Goal: Task Accomplishment & Management: Complete application form

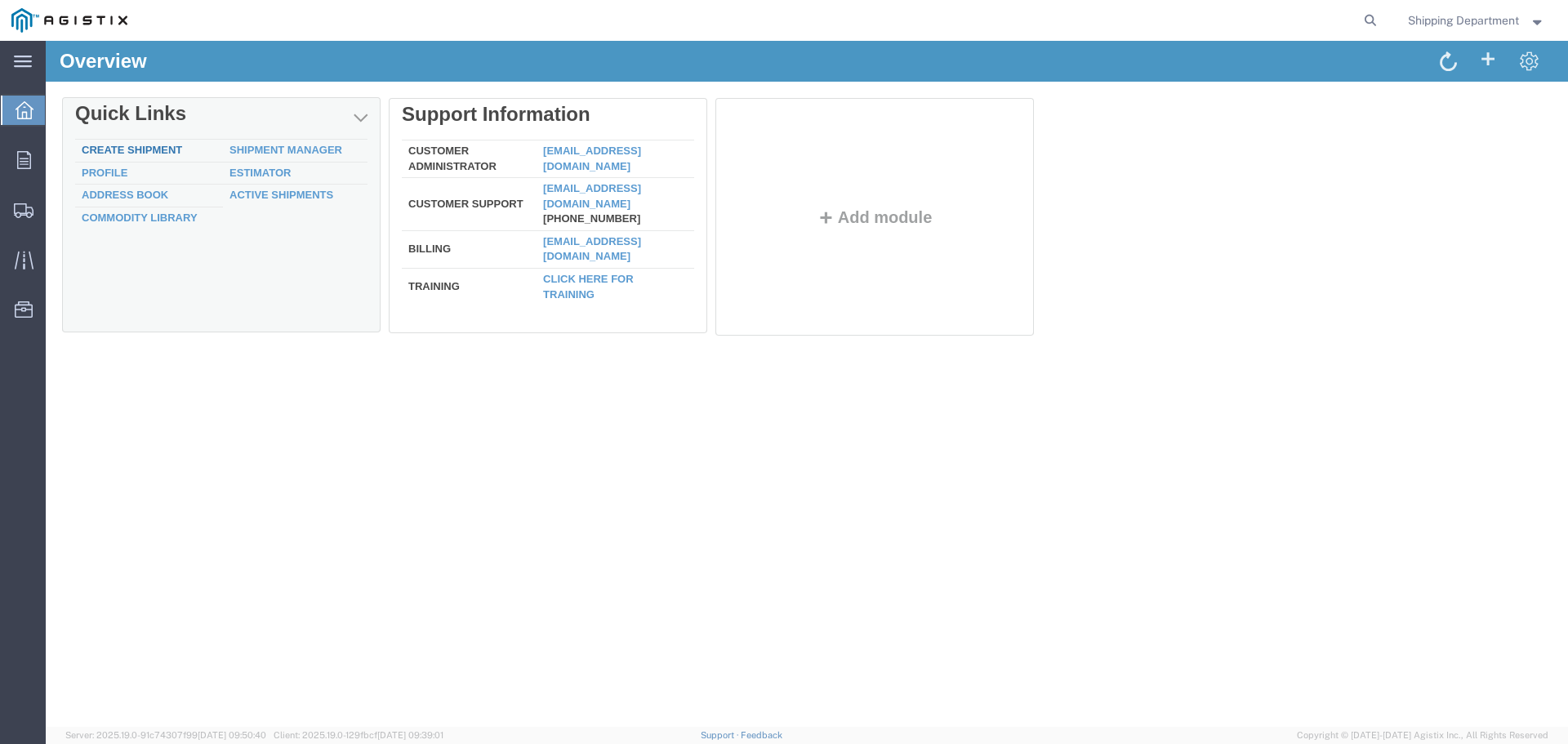
click at [97, 144] on div "Delete Quick Links Create Shipment Shipment Manager Profile Estimator Address B…" at bounding box center [806, 221] width 1489 height 245
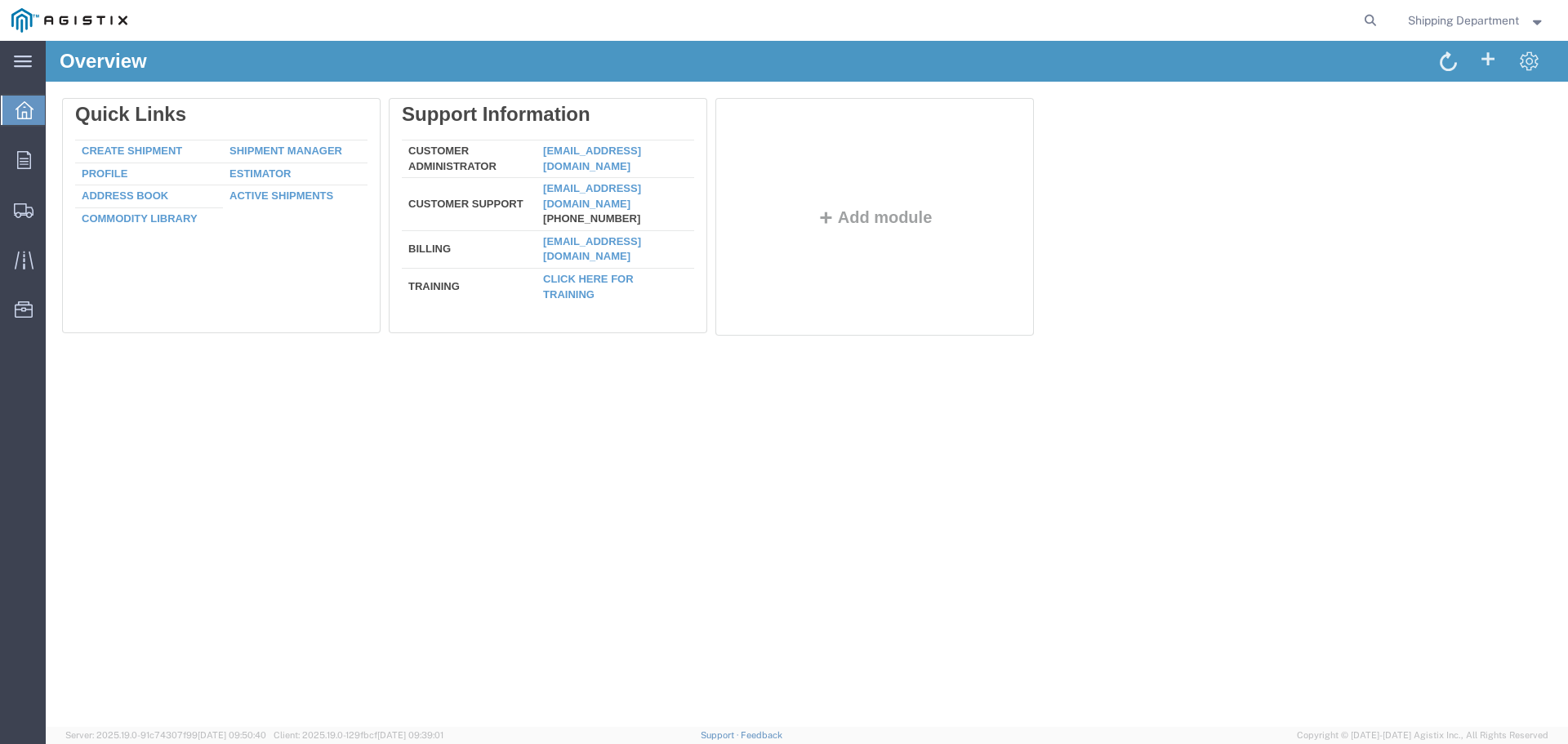
click at [113, 151] on link "Create Shipment" at bounding box center [132, 150] width 101 height 13
click at [113, 150] on div at bounding box center [806, 384] width 1522 height 686
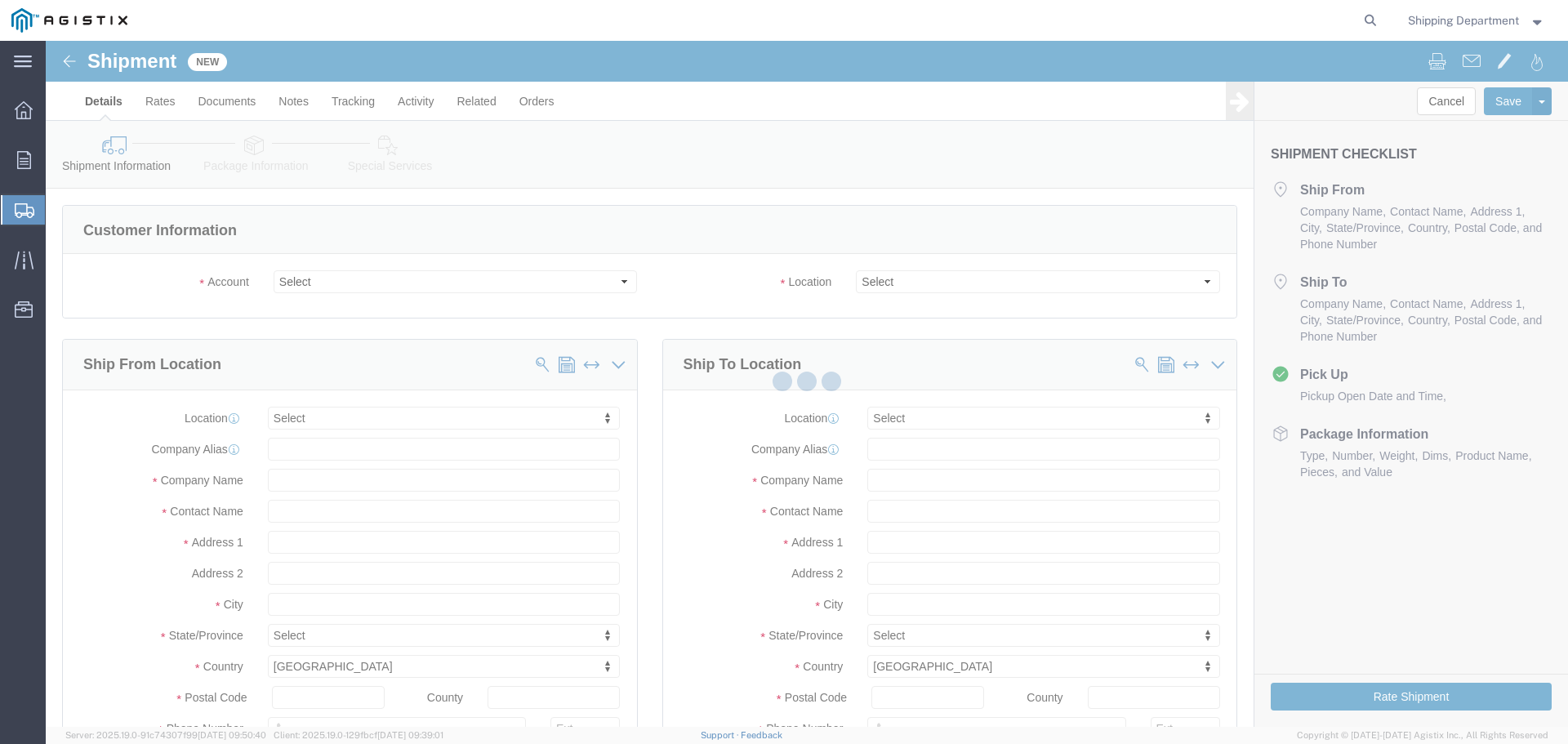
select select
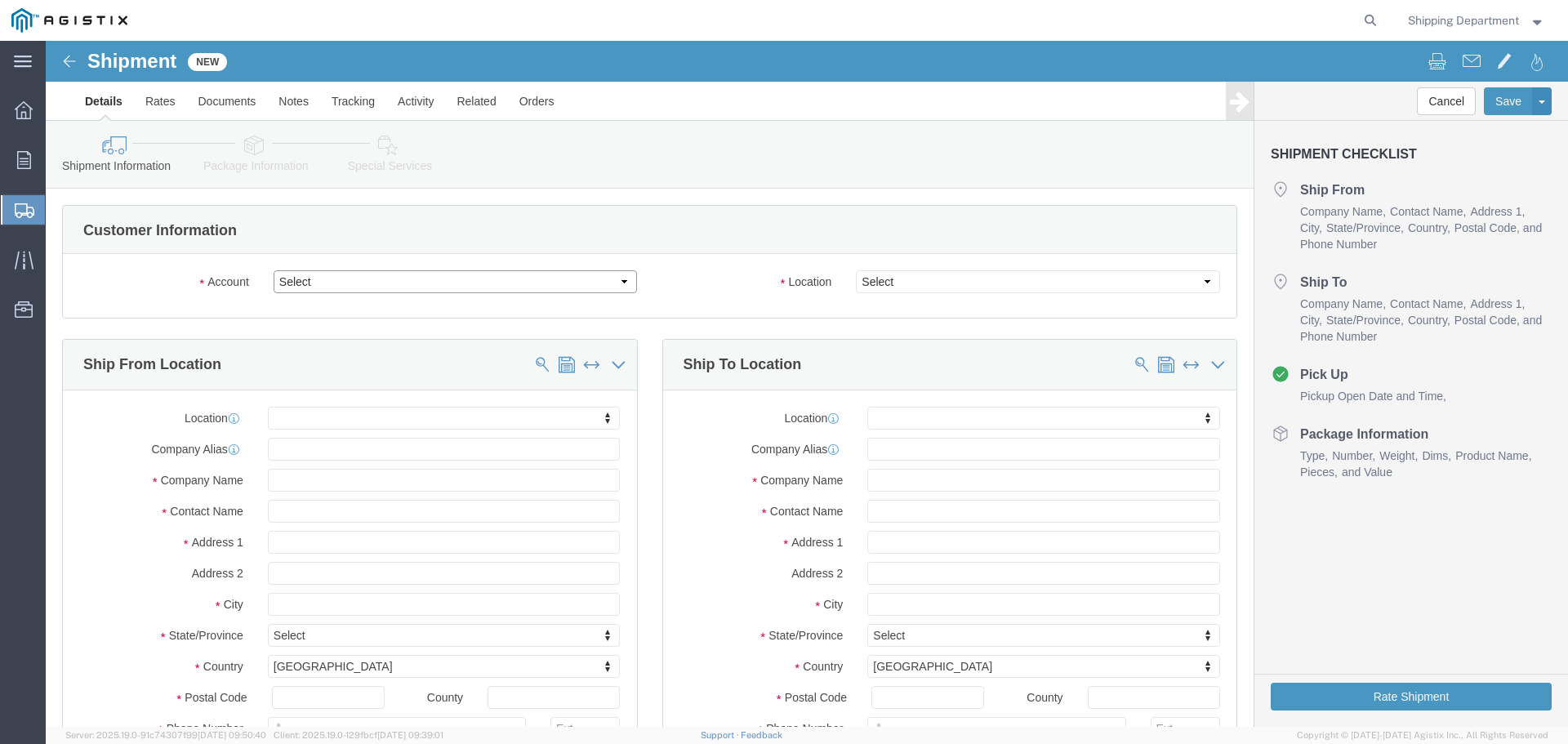
click select "Select [PERSON_NAME] Manufacturing Co PG&E"
select select "9596"
click select "Select [PERSON_NAME] Manufacturing Co PG&E"
select select "PURCHORD"
select select
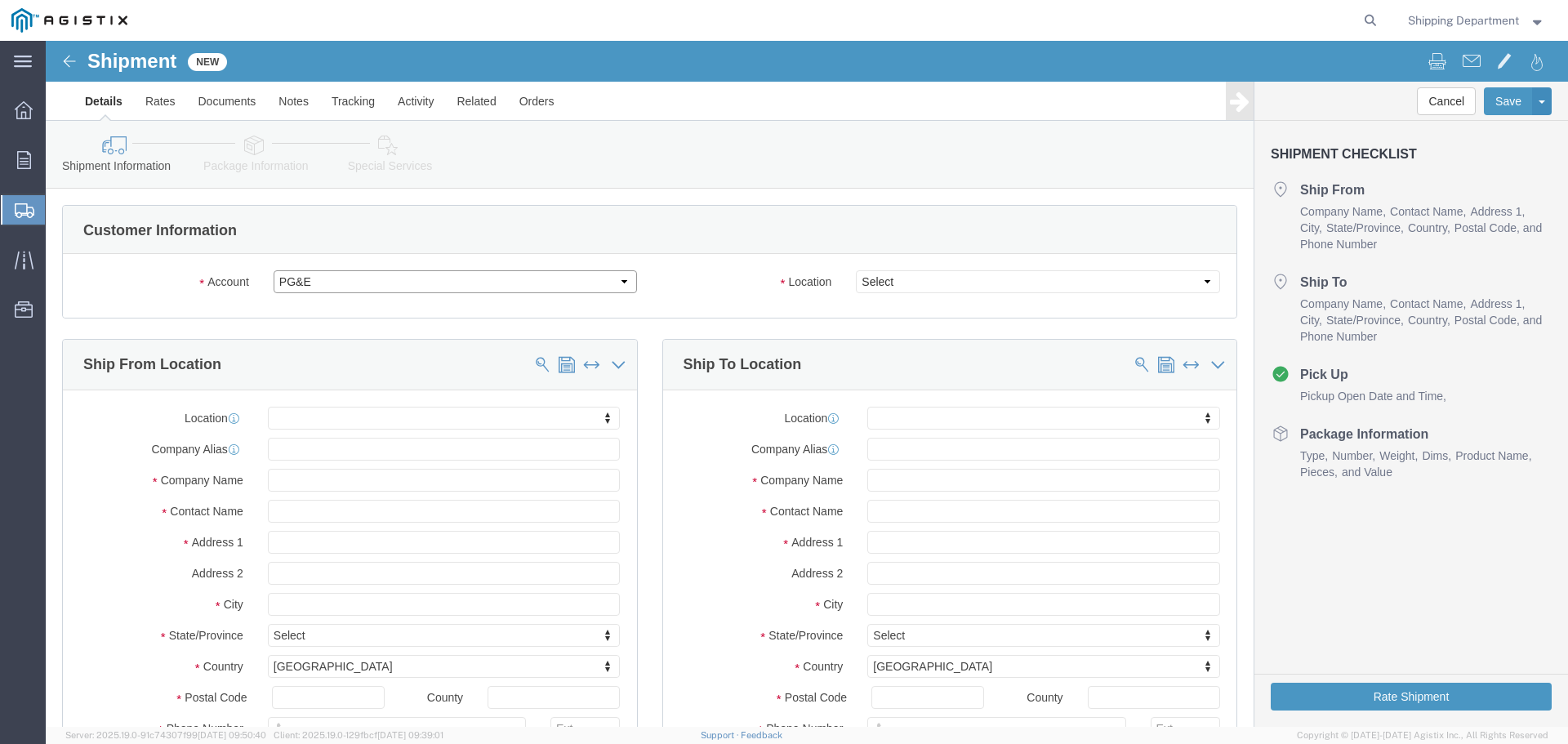
select select
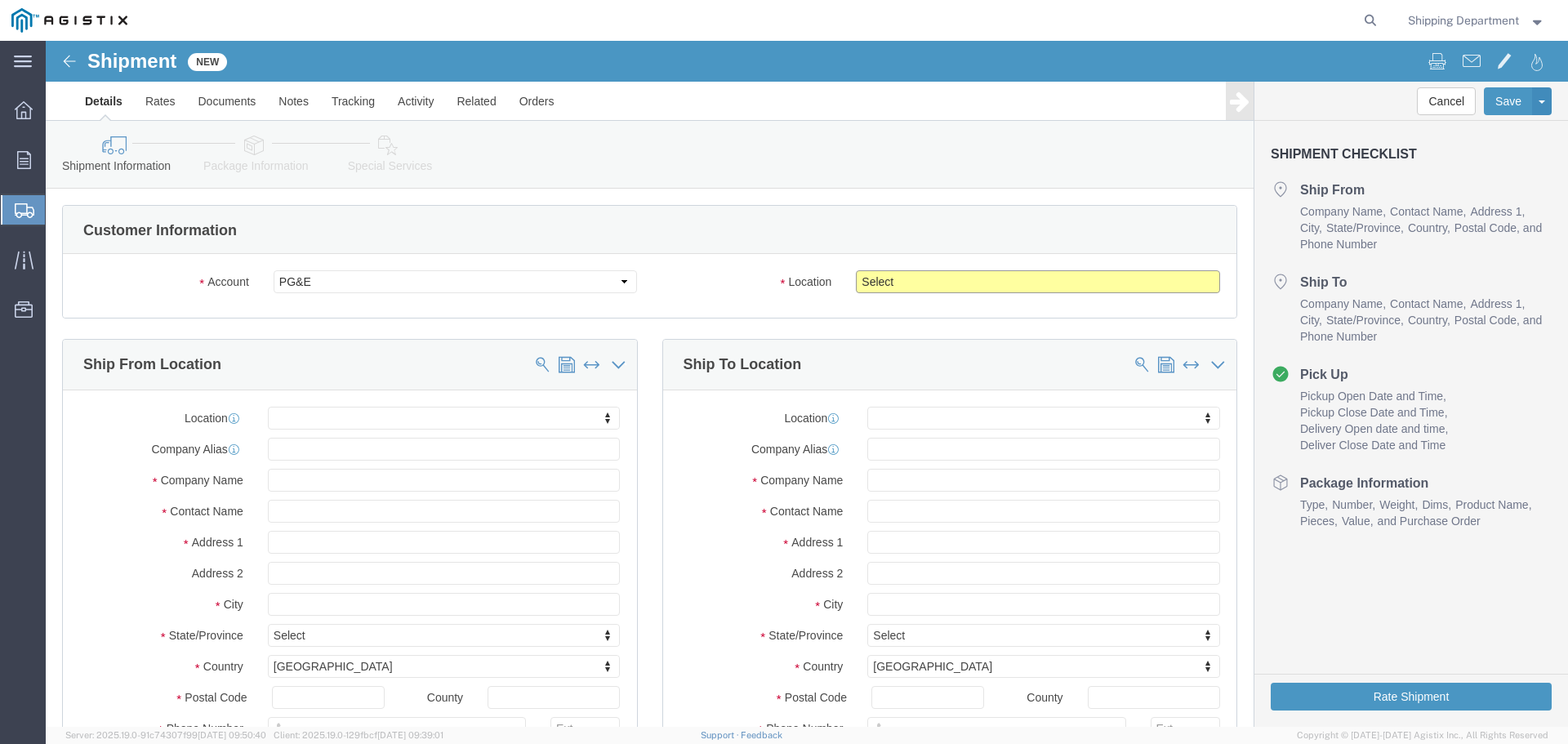
click select "Select All Others [GEOGRAPHIC_DATA] [GEOGRAPHIC_DATA] [GEOGRAPHIC_DATA] [GEOGRA…"
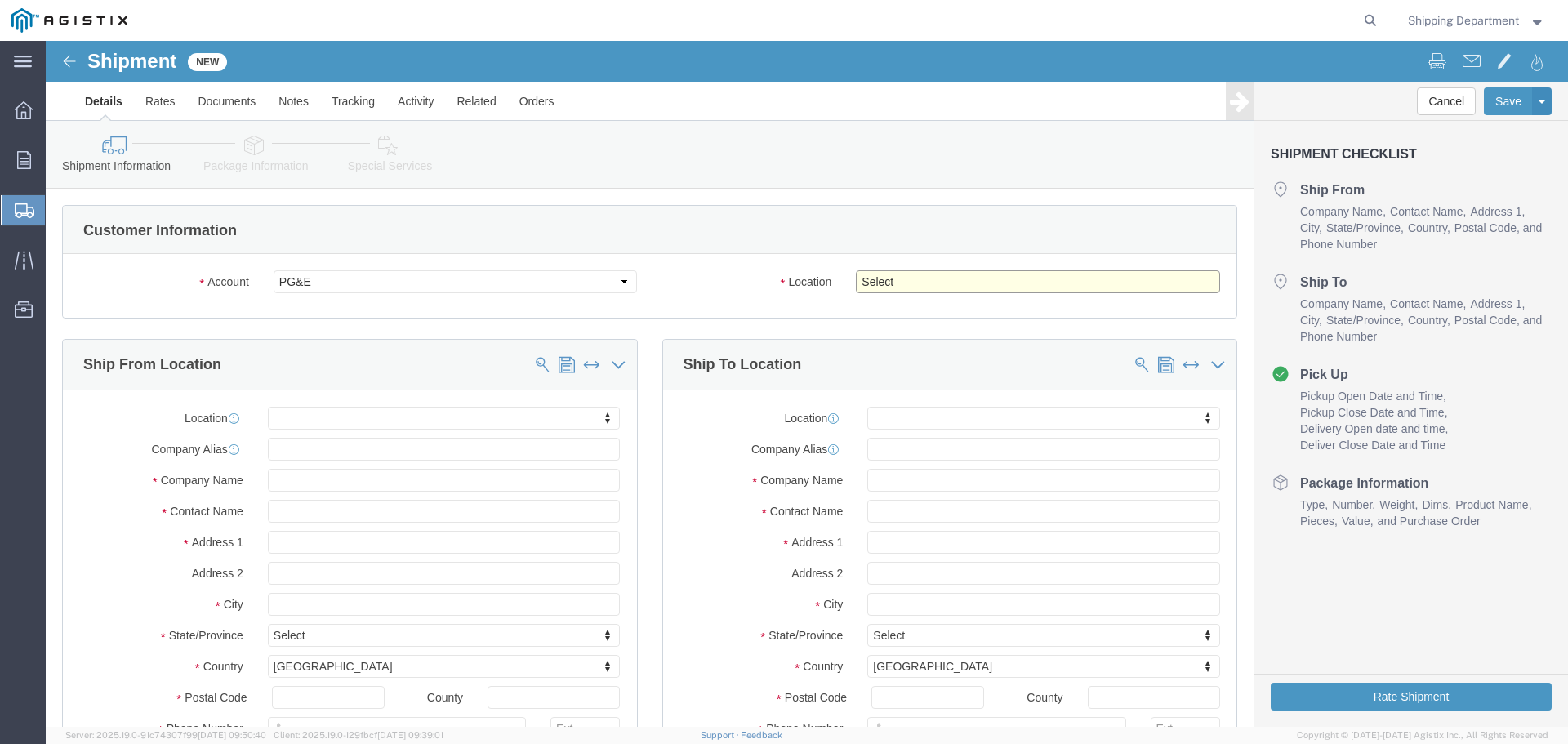
select select "19996"
click select "Select All Others [GEOGRAPHIC_DATA] [GEOGRAPHIC_DATA] [GEOGRAPHIC_DATA] [GEOGRA…"
click span
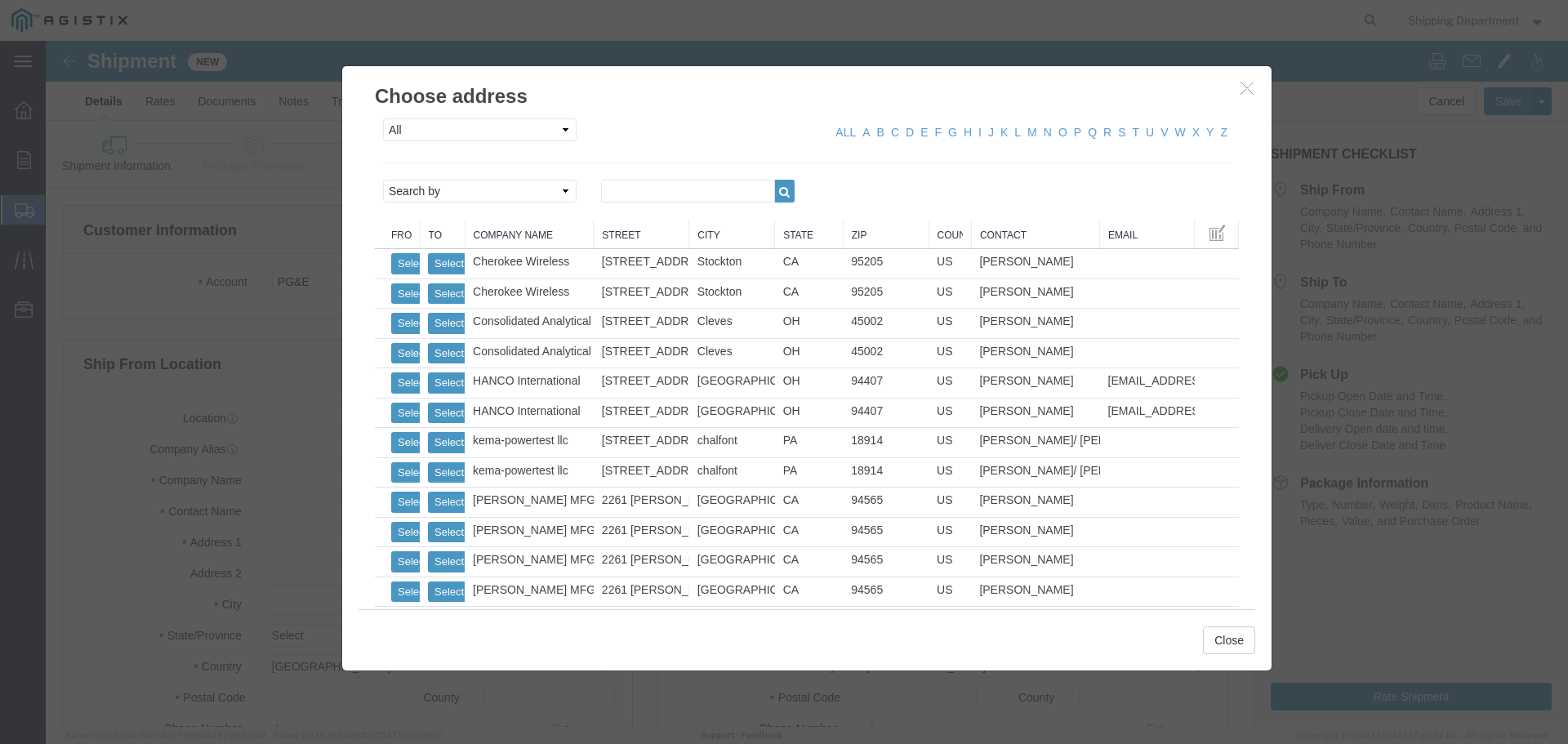
click link "Zip"
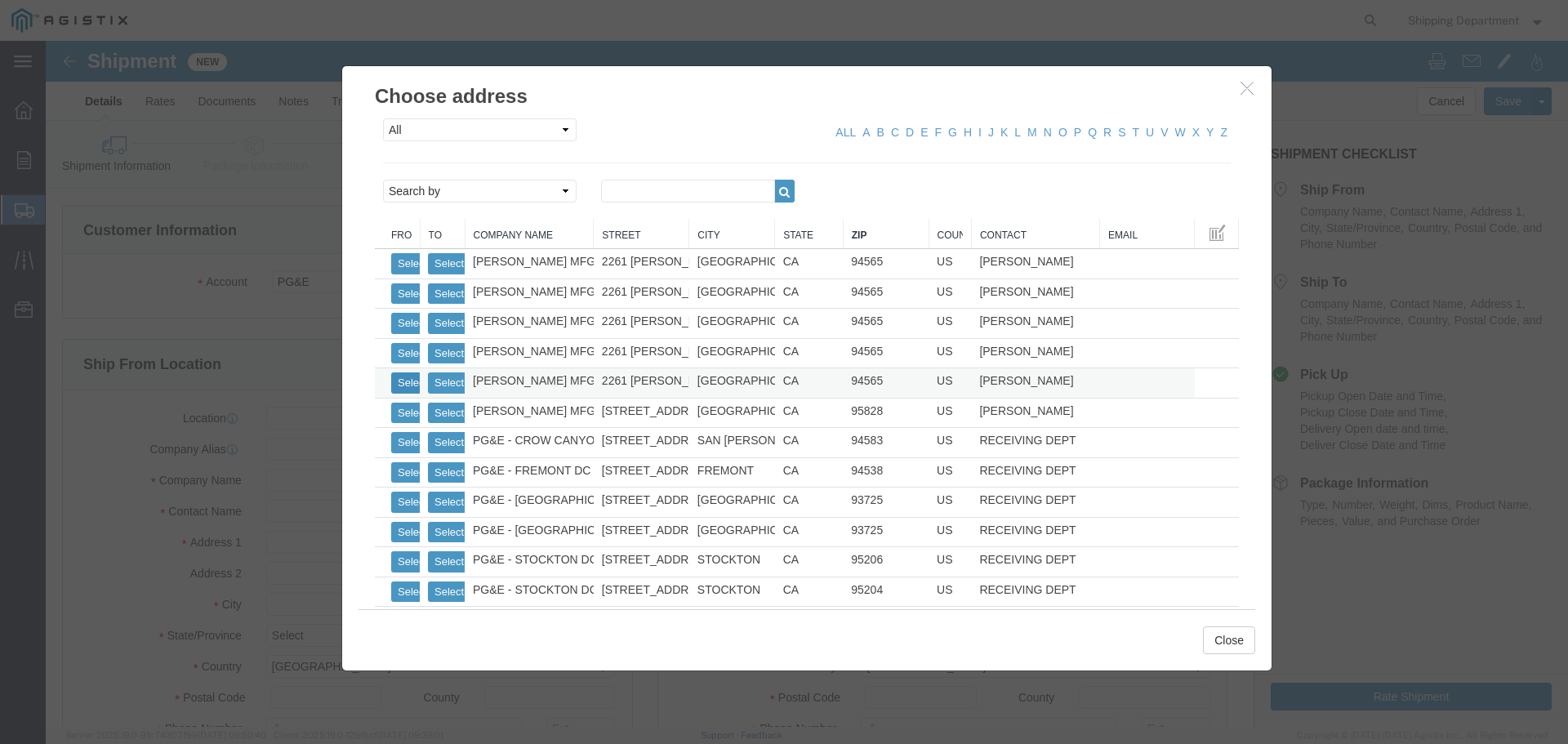
click button "Select"
select select
type input "[PERSON_NAME] MFG CO"
type input "[PERSON_NAME]"
type input "2261 [PERSON_NAME] CT"
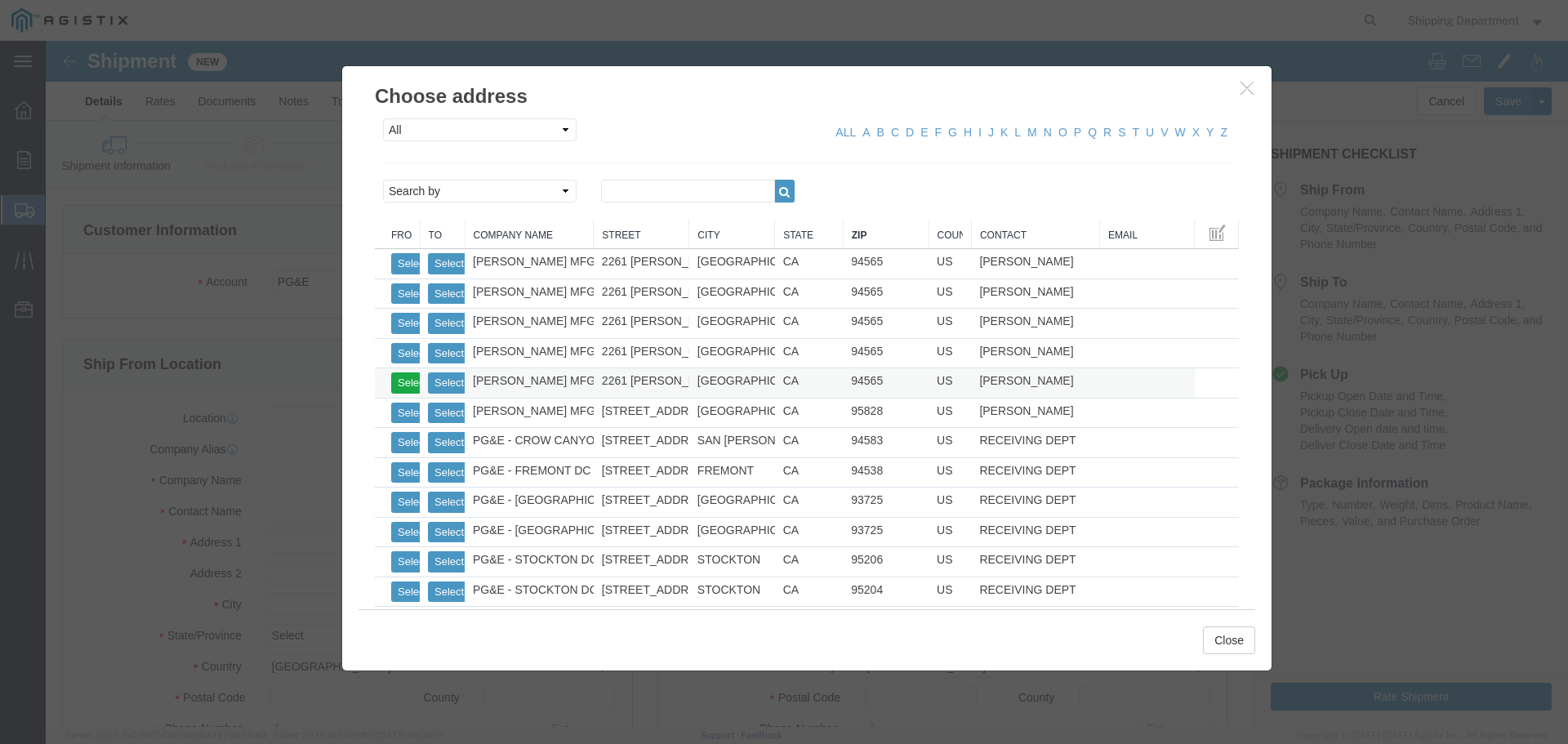
type input "[GEOGRAPHIC_DATA]"
type input "94565"
type input "5108563600"
select select "CA"
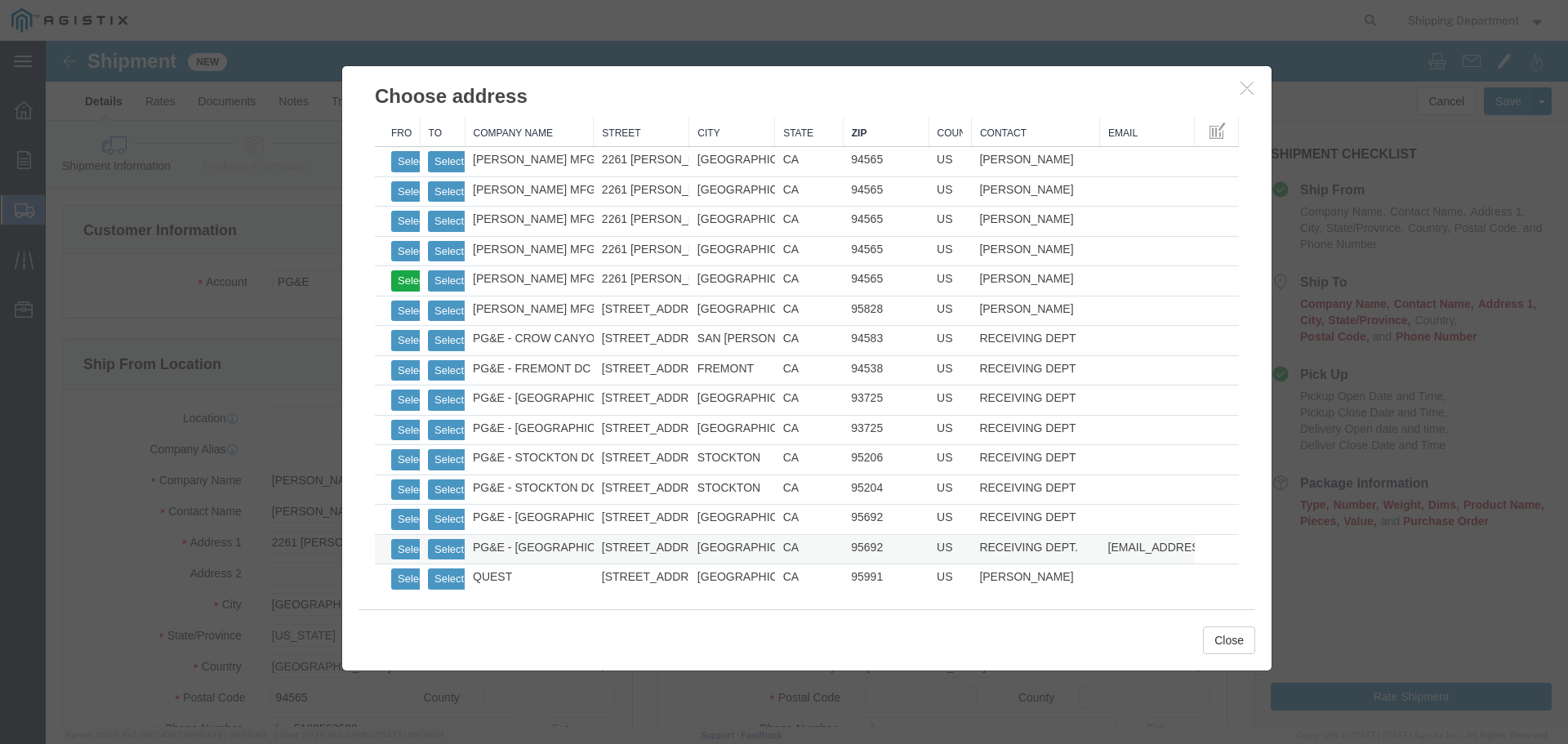
scroll to position [107, 0]
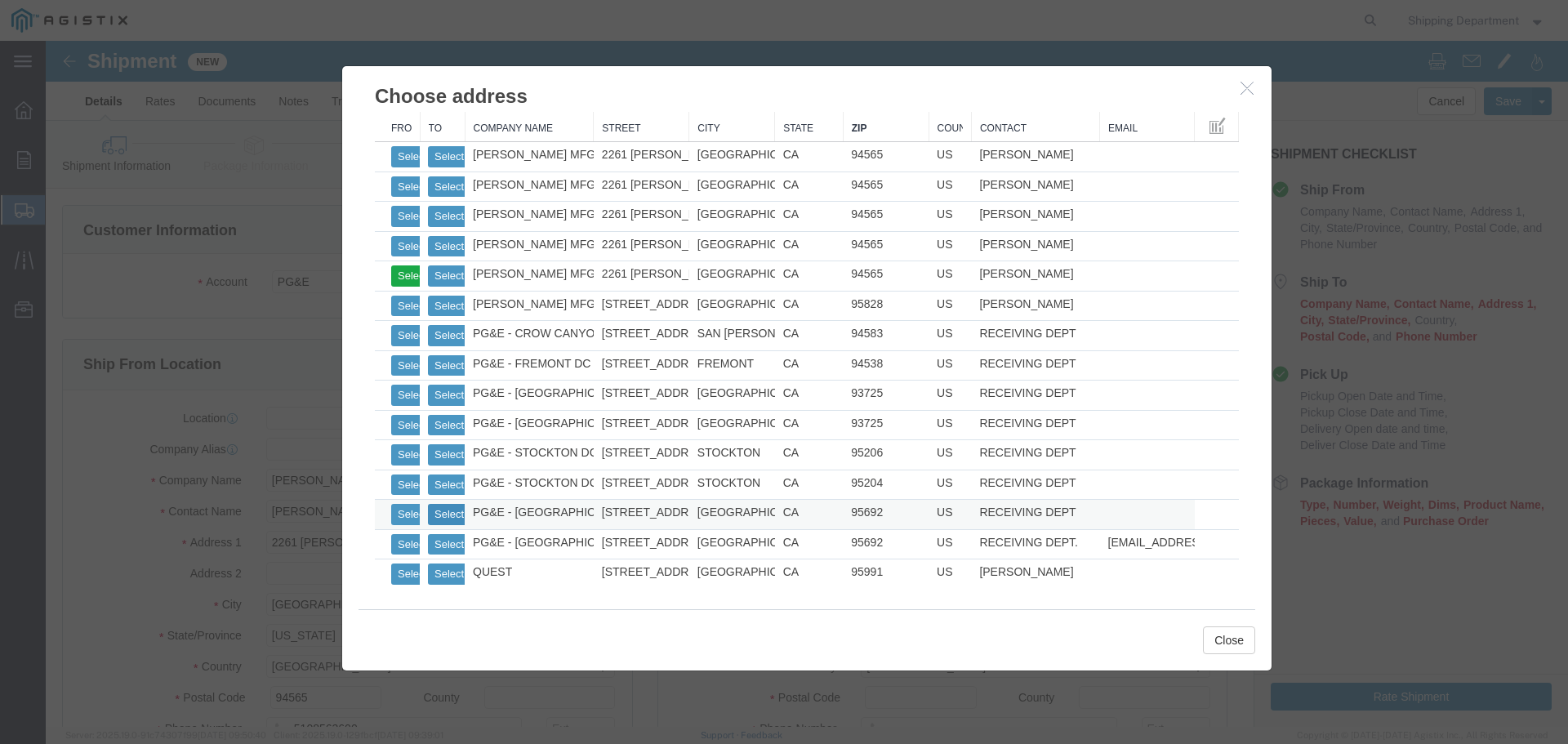
click button "Select"
select select
type input "PG&E - [GEOGRAPHIC_DATA]"
type input "RECEIVING DEPT"
type input "[STREET_ADDRESS]"
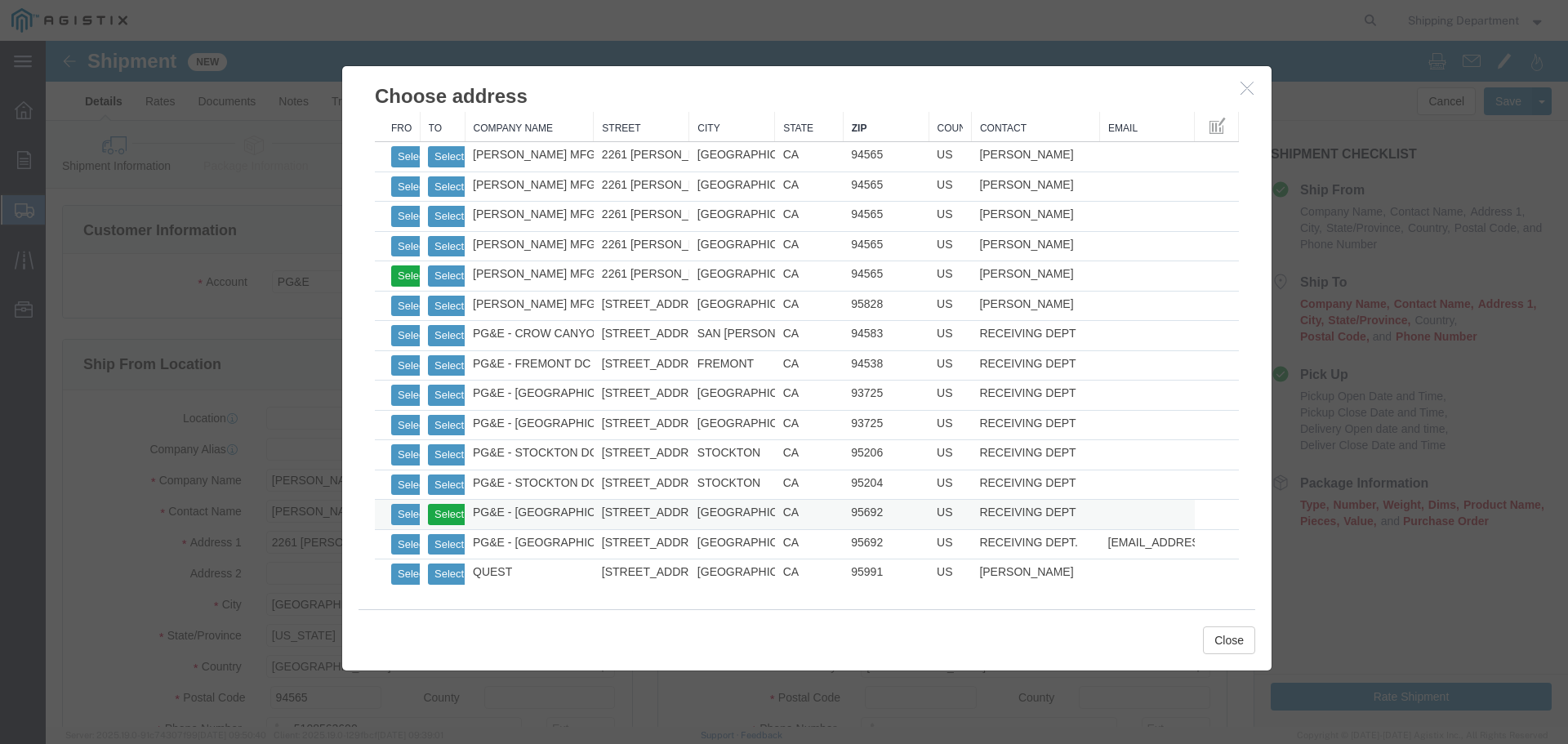
type input "[GEOGRAPHIC_DATA]"
type input "95692"
type input "5108563600"
select select "CA"
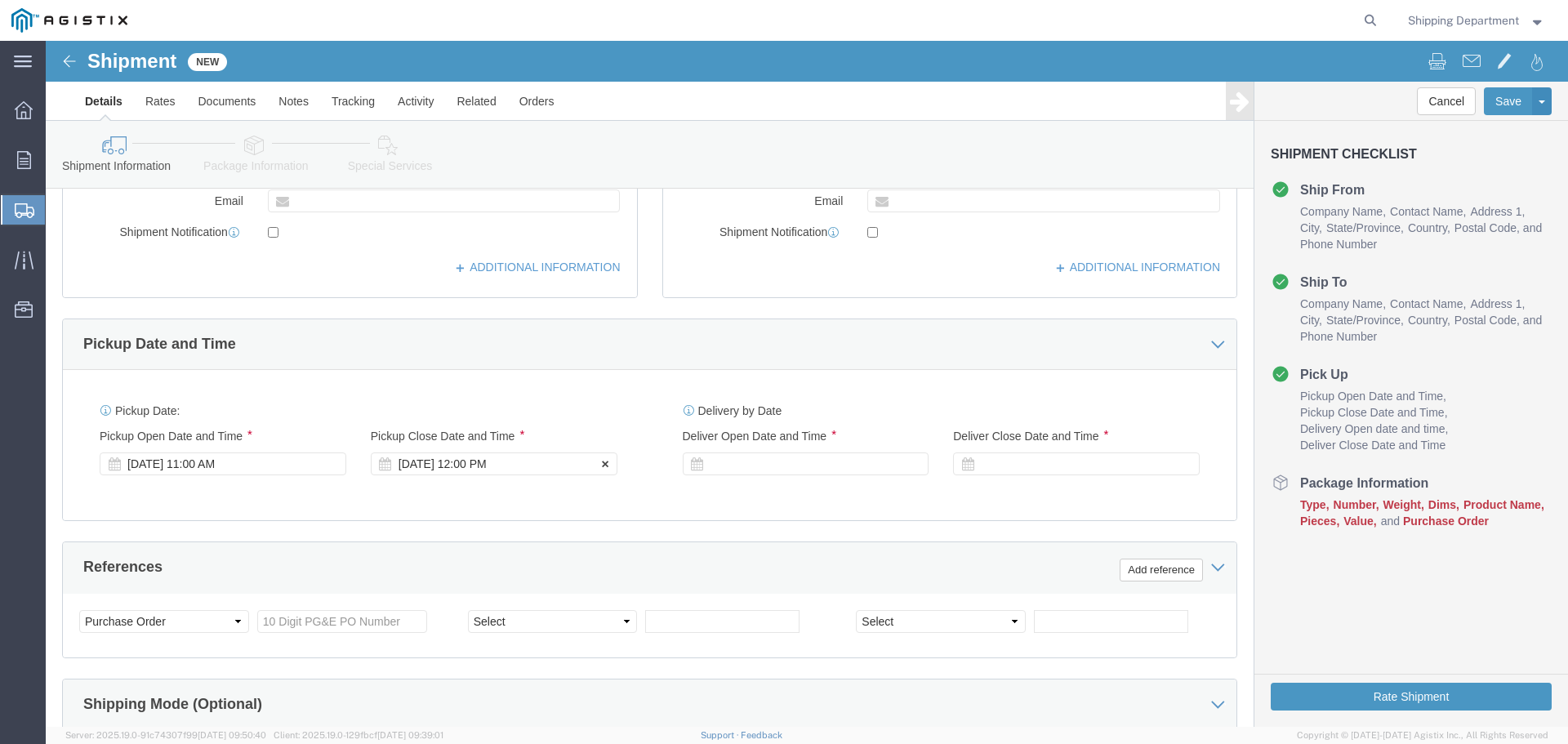
scroll to position [572, 0]
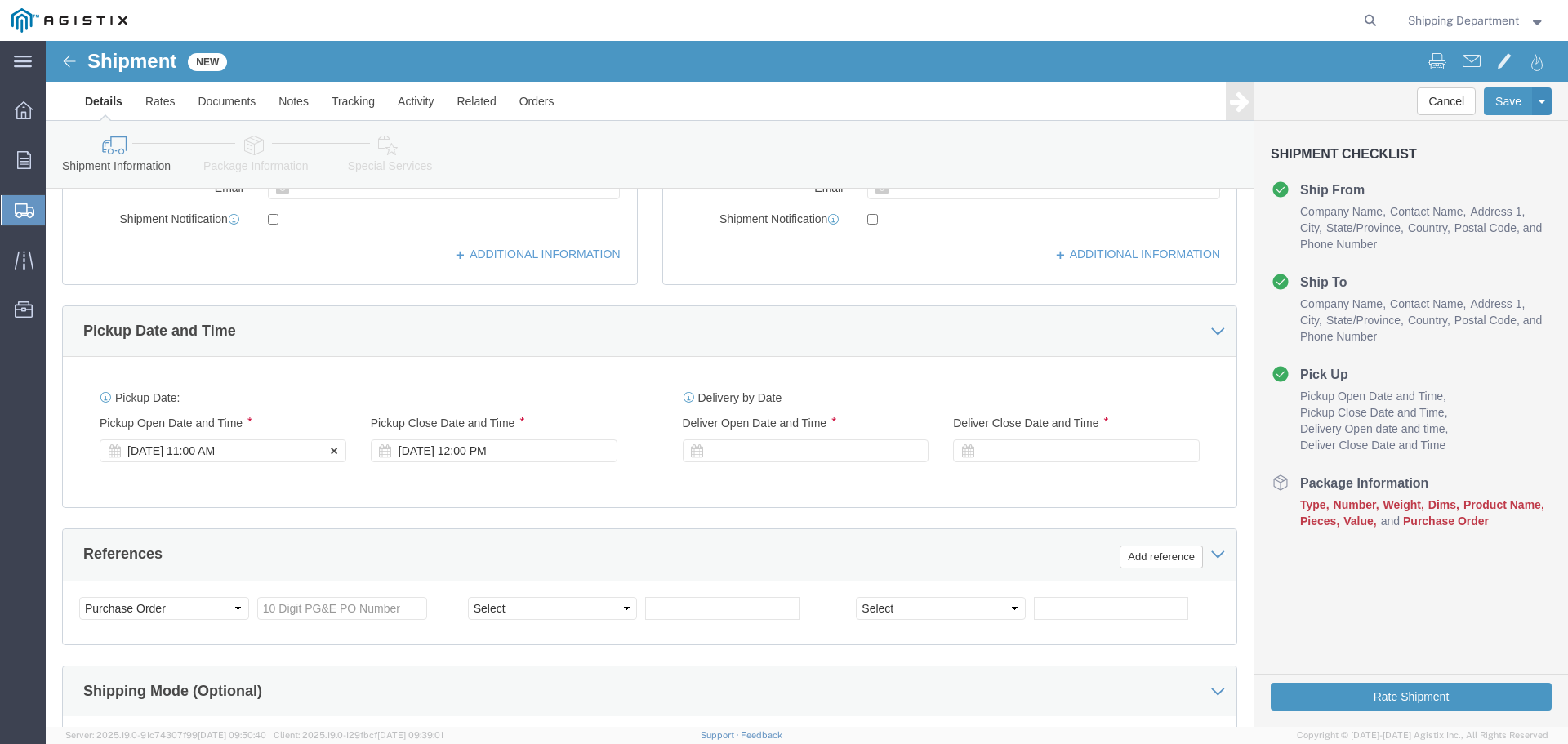
click div "[DATE] 11:00 AM"
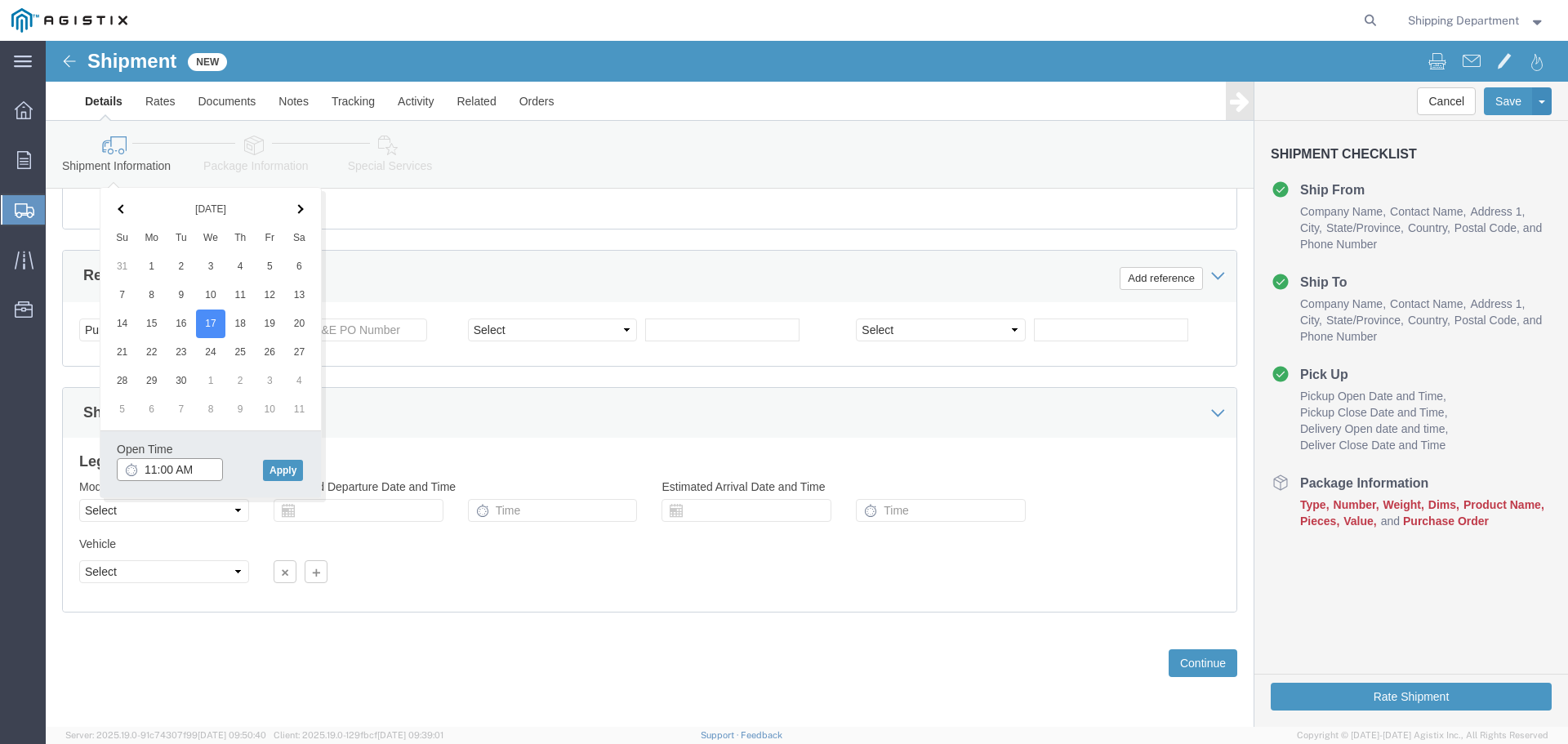
click input "11:00 AM"
type input "7:00 AM"
click button "Apply"
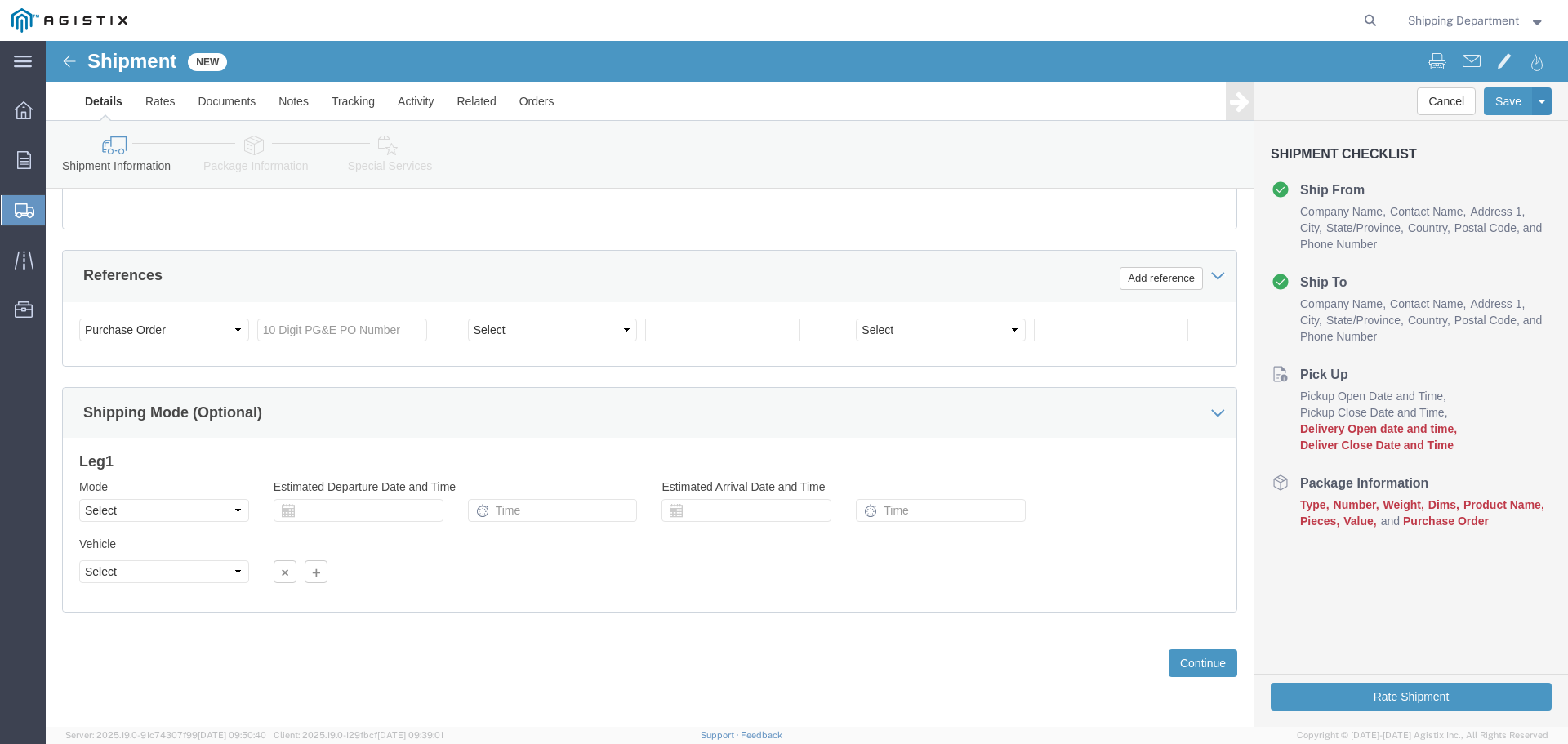
scroll to position [605, 0]
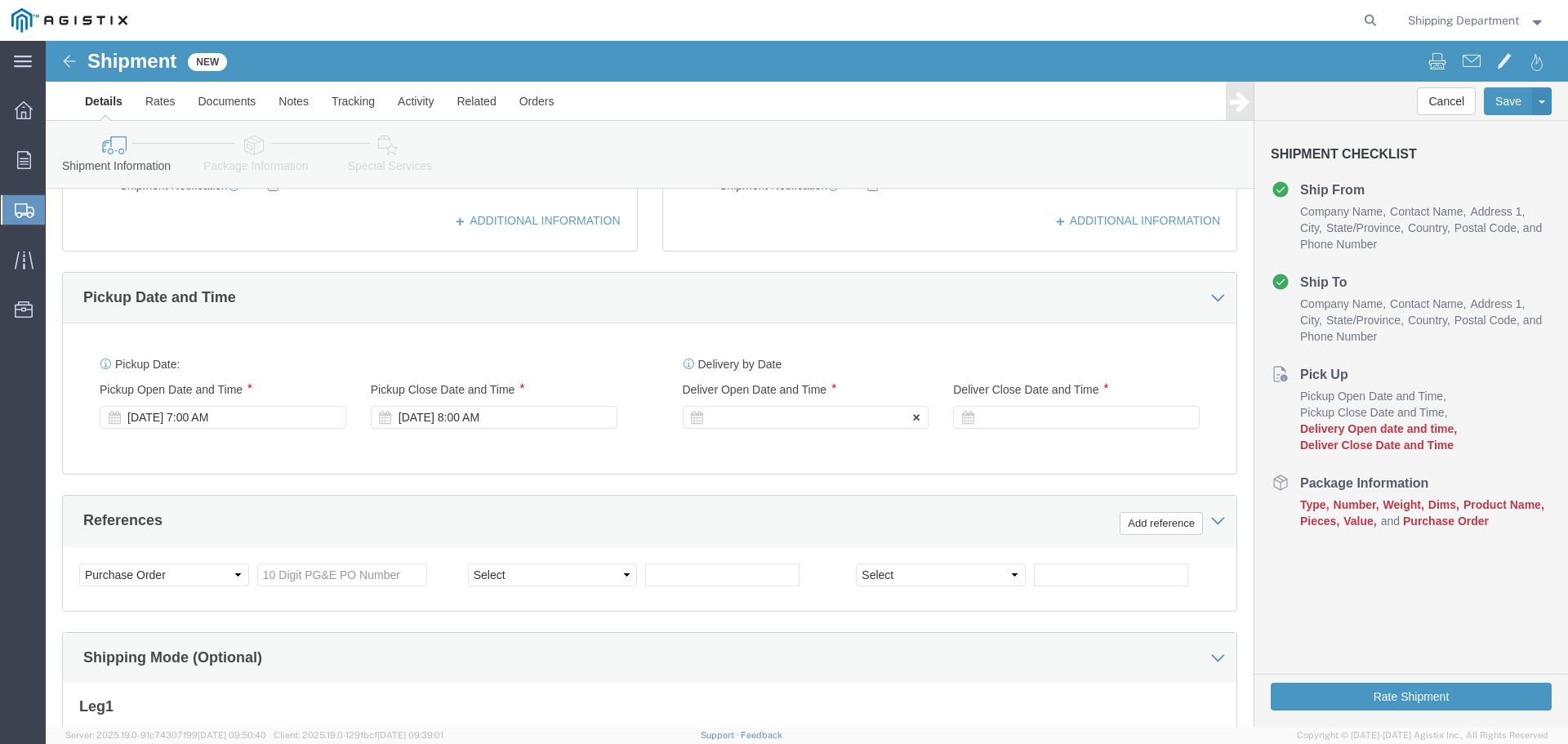
click div
click button "Apply"
click div
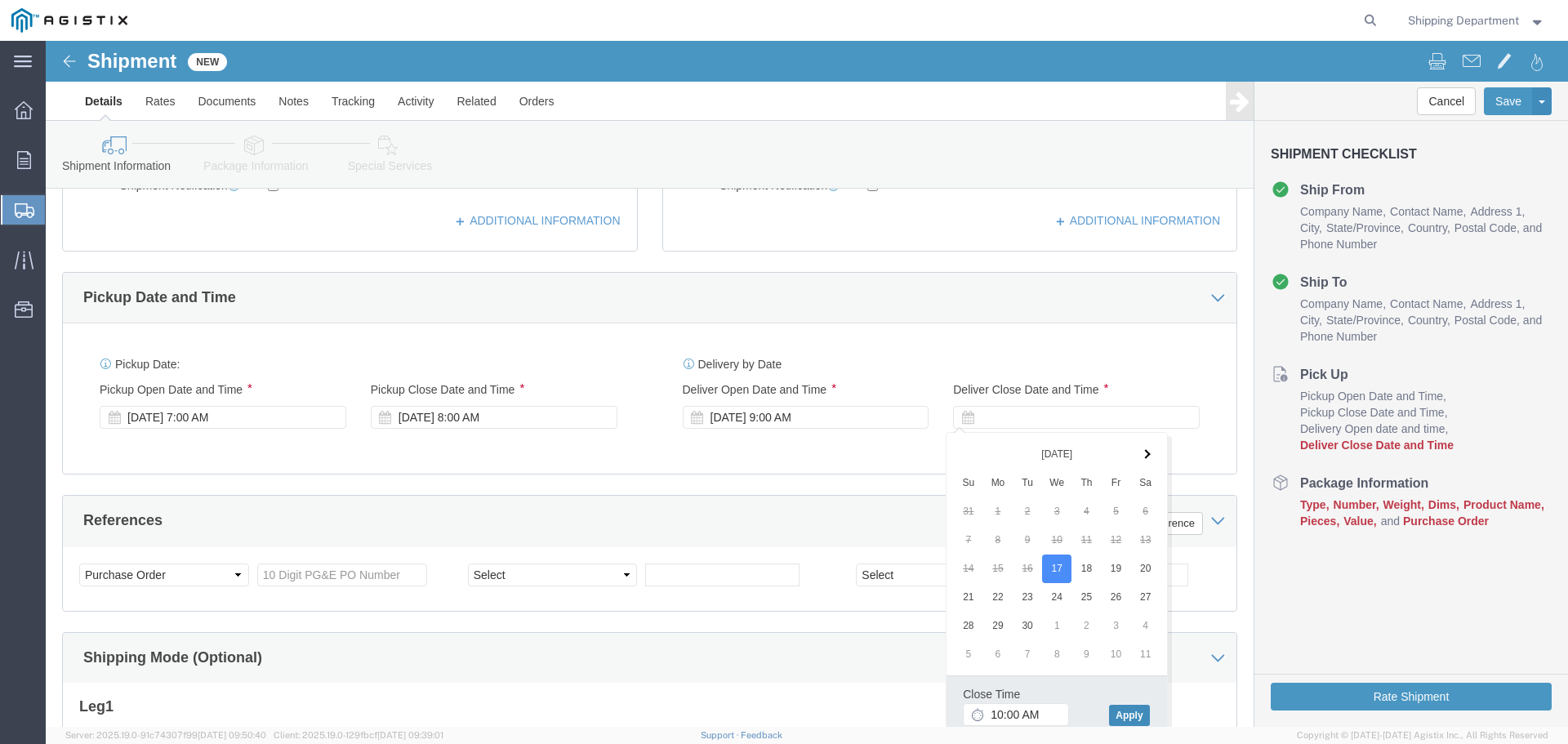
click button "Apply"
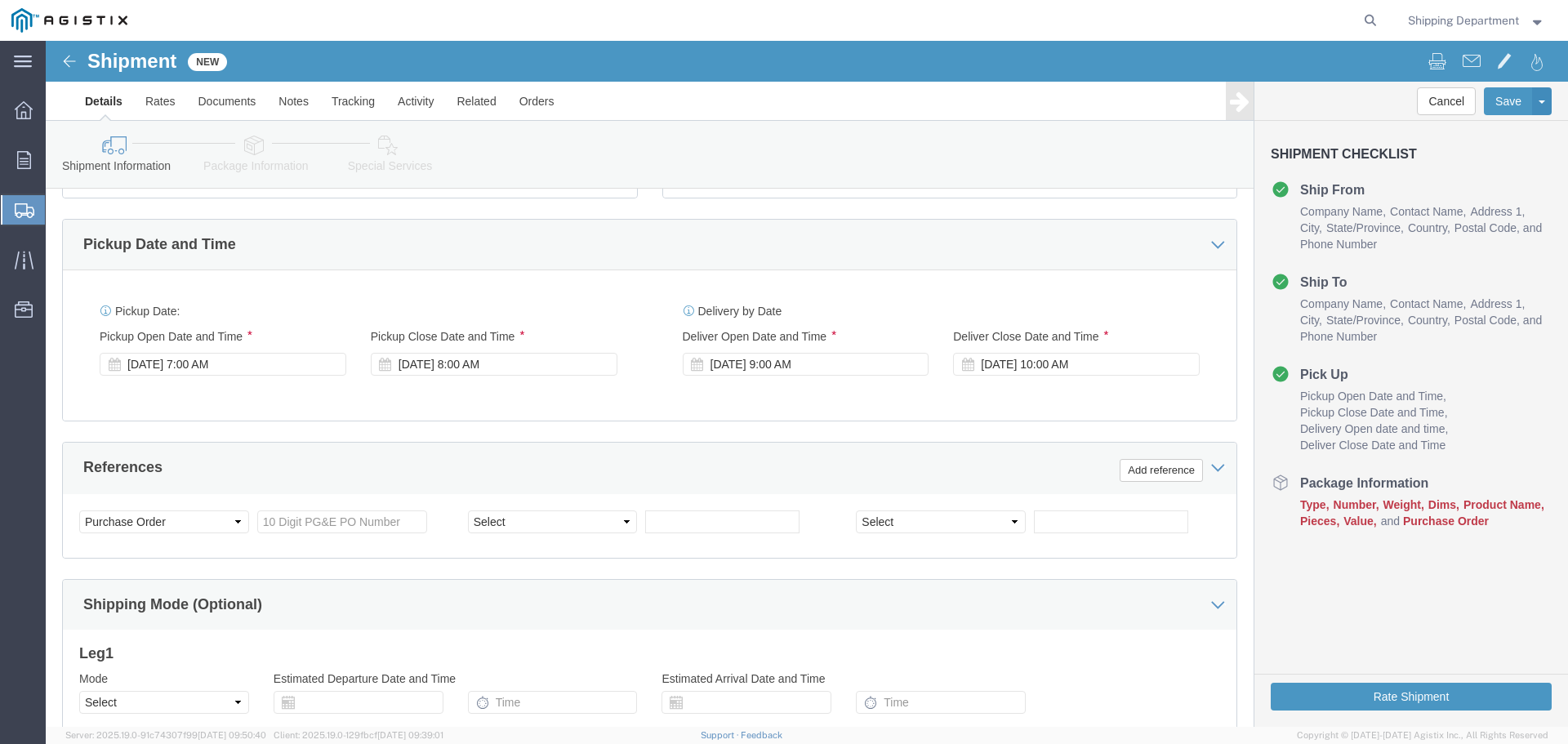
scroll to position [687, 0]
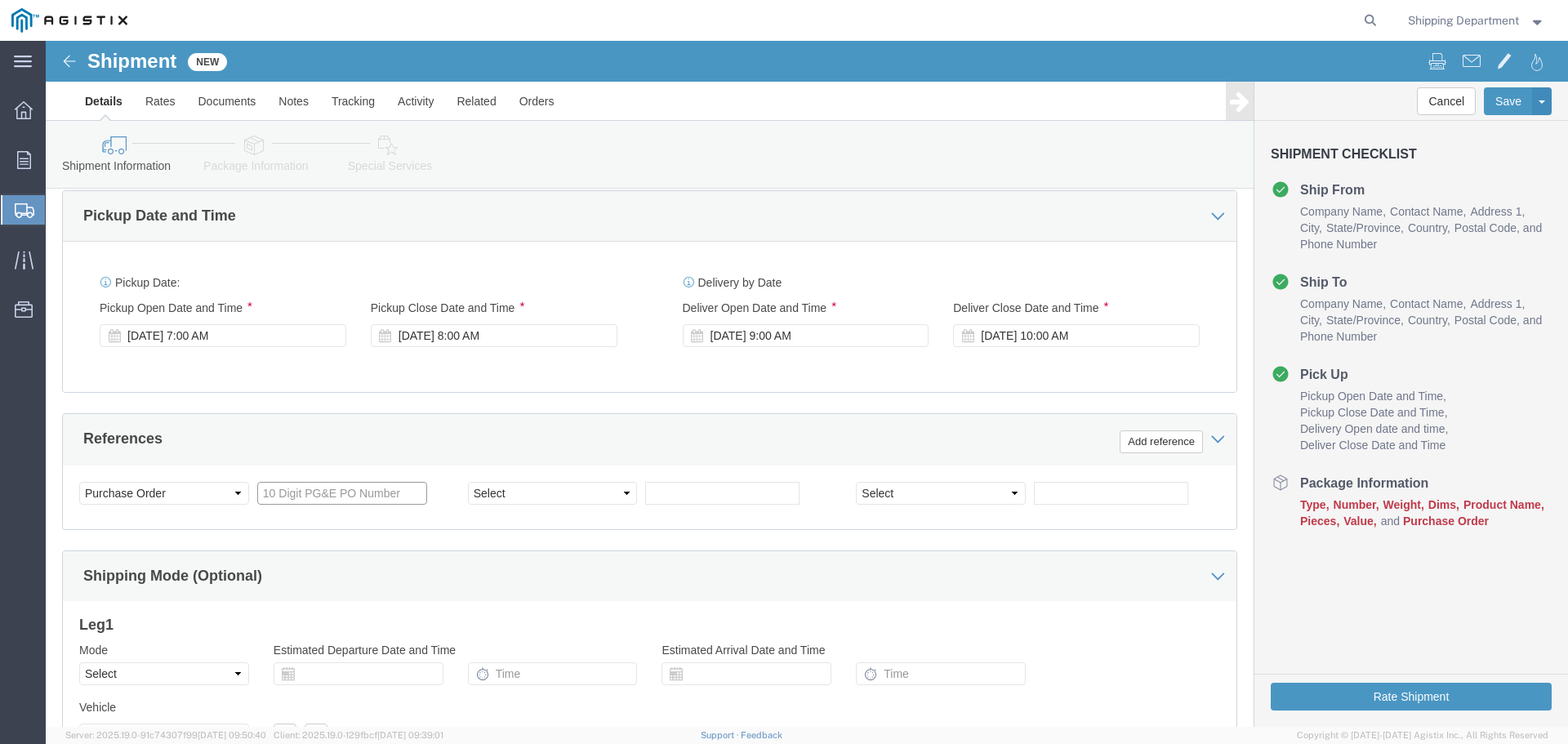
click input "text"
type input "3501410062"
click select "Select Account Type Activity ID Airline Appointment Number ASN Batch Request # …"
select select "PURCHORD"
click select "Select Account Type Activity ID Airline Appointment Number ASN Batch Request # …"
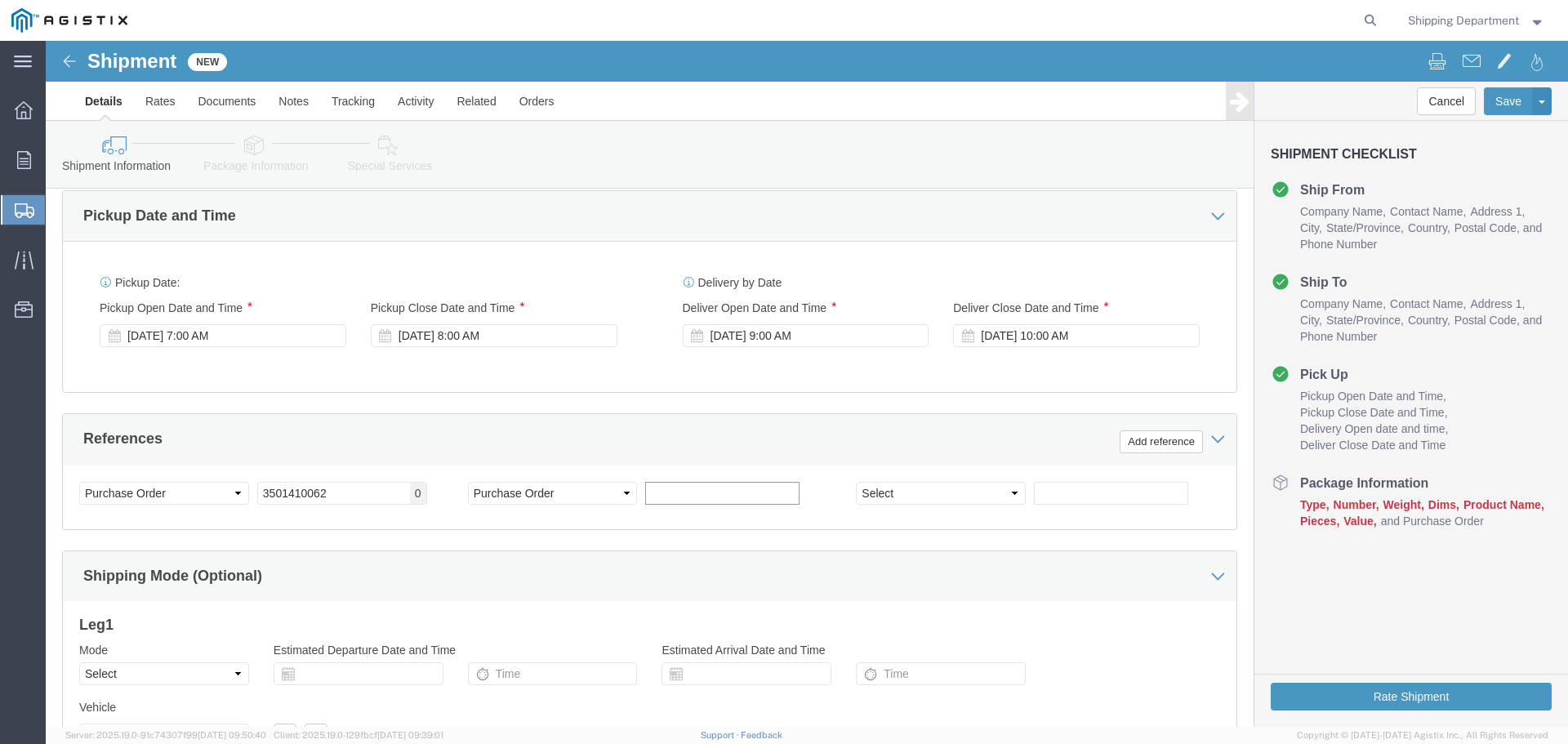
click input "text"
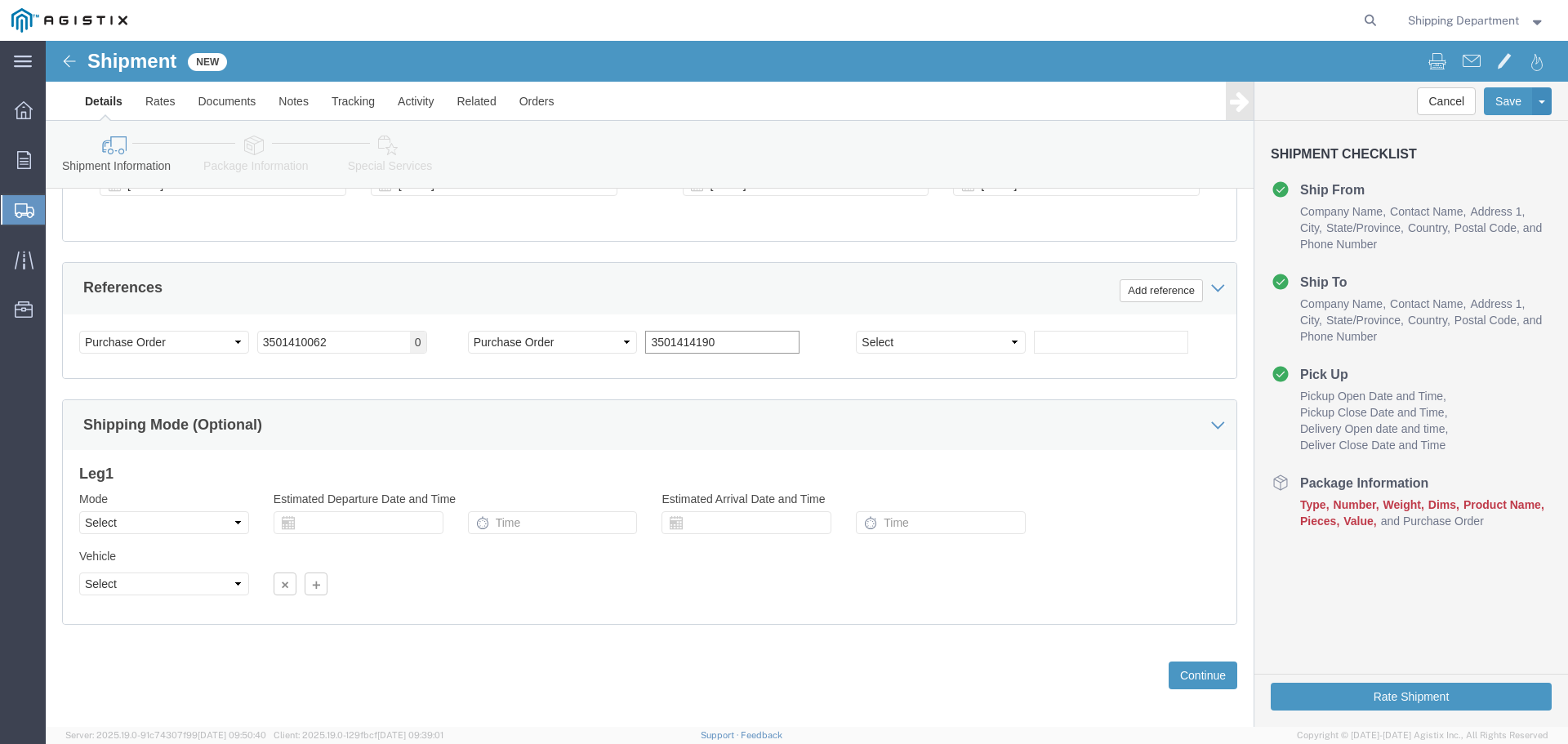
scroll to position [850, 0]
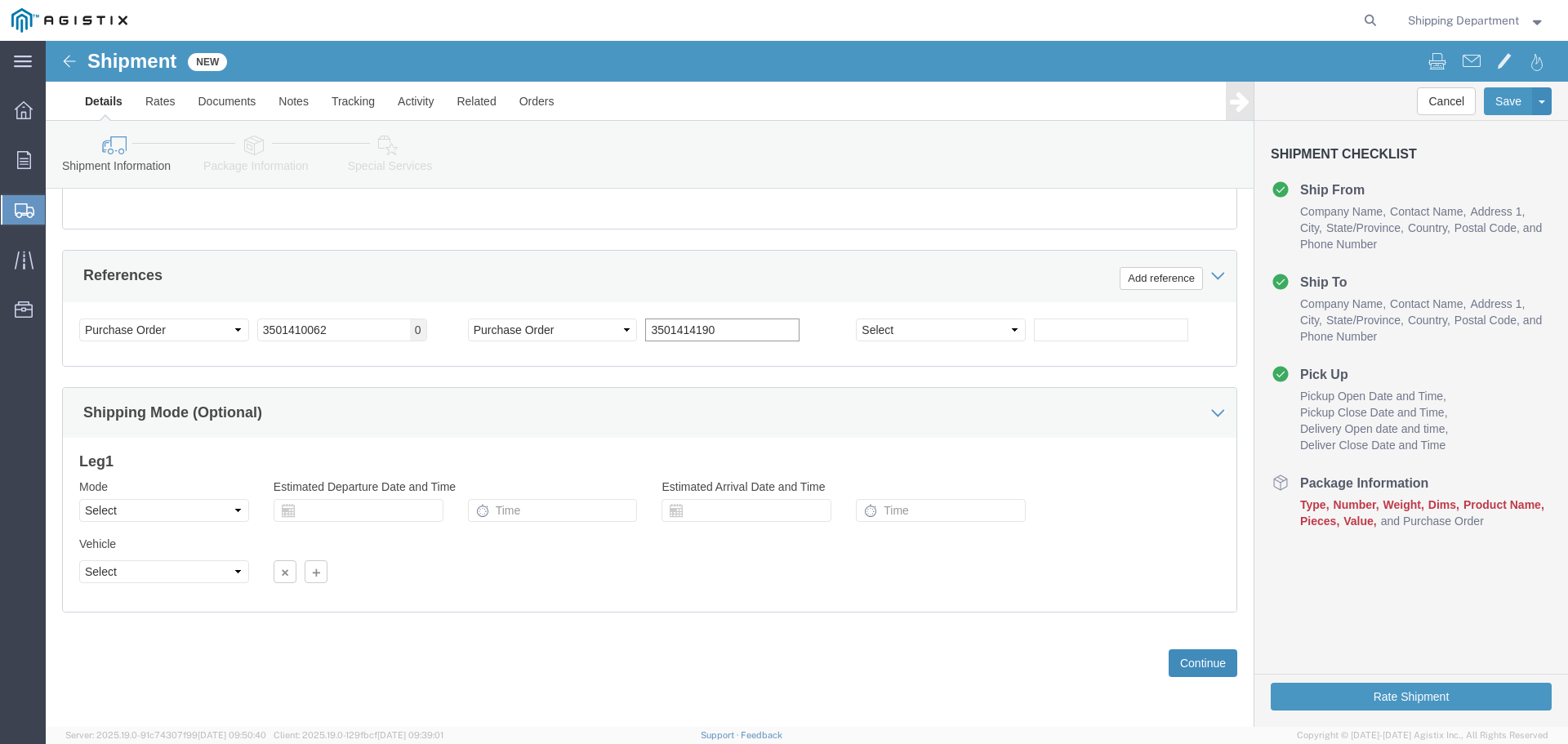
type input "3501414190"
click button "Continue"
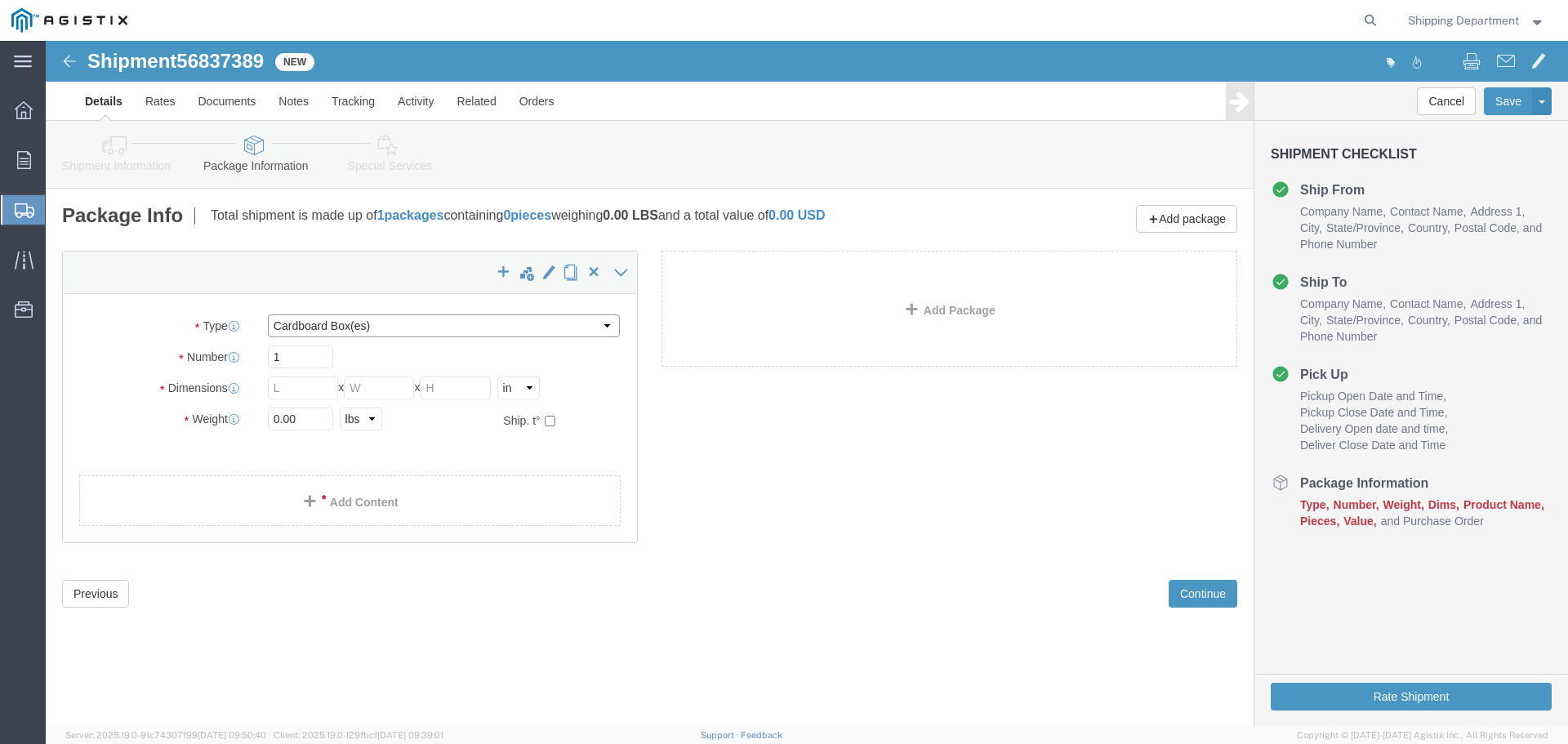
click select "Select Bulk Bundle(s) Cardboard Box(es) Carton(s) Crate(s) Drum(s) (Fiberboard)…"
select select "PONS"
click select "Select Bulk Bundle(s) Cardboard Box(es) Carton(s) Crate(s) Drum(s) (Fiberboard)…"
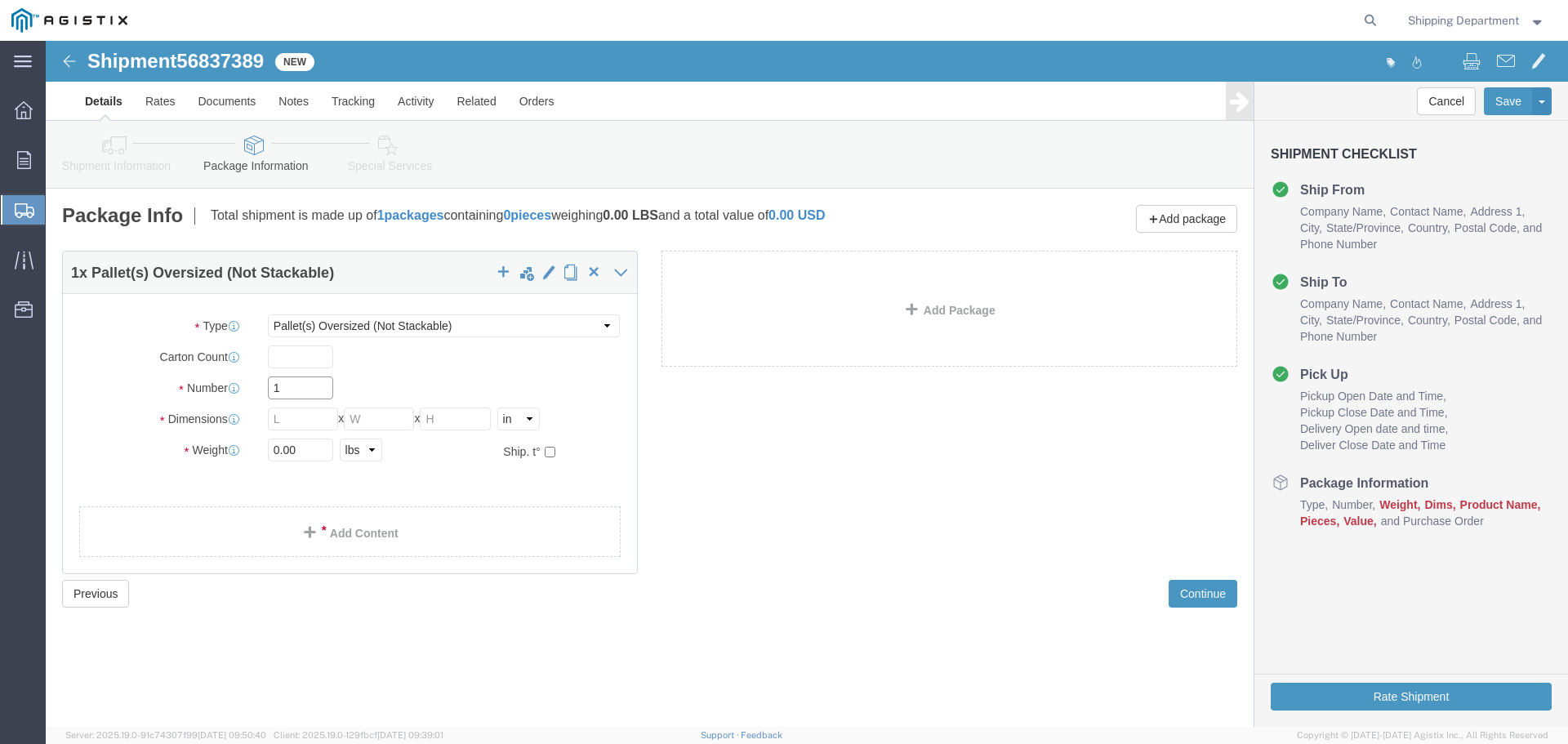
click input "1"
type input "10"
click input "text"
type input "96"
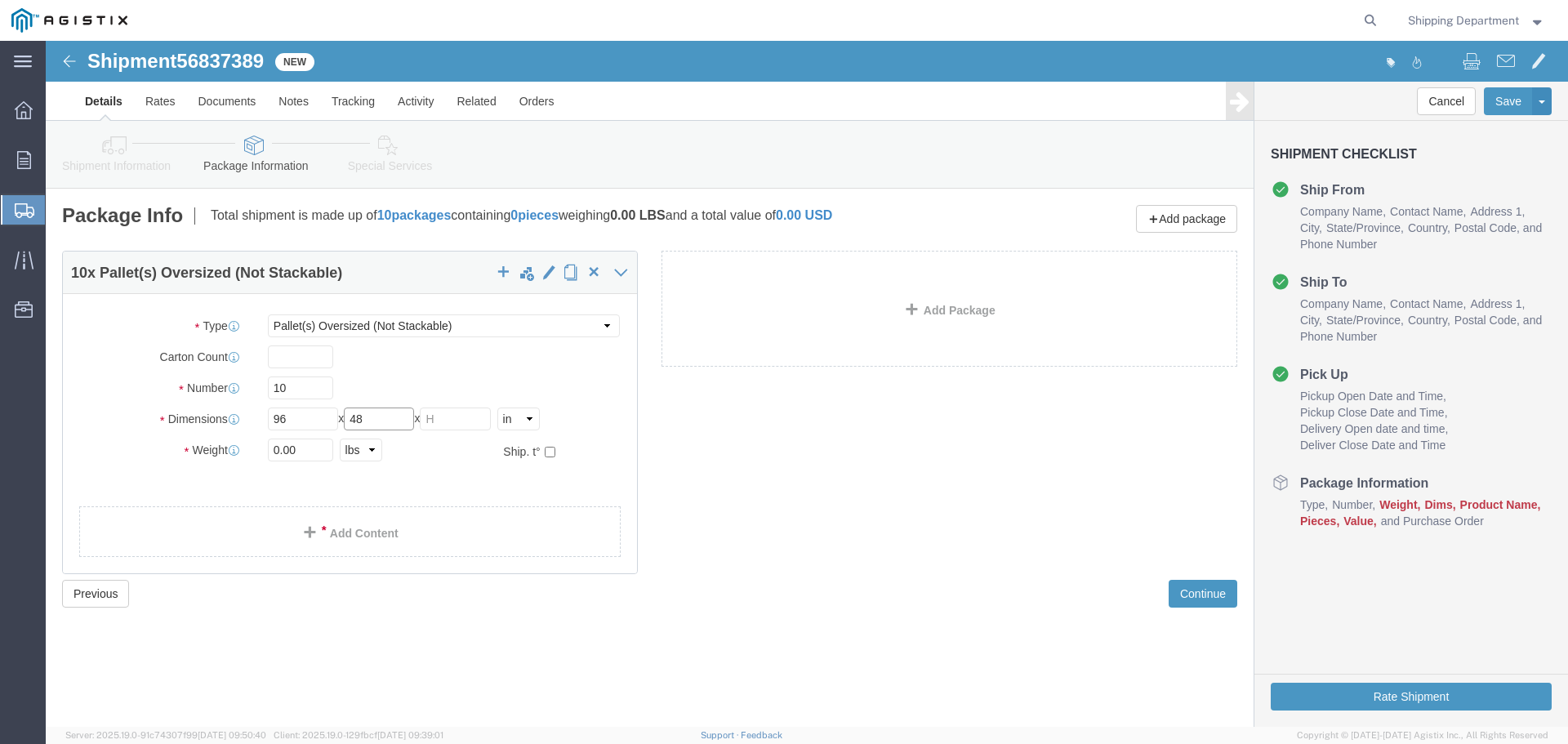
type input "48"
type input "58"
drag, startPoint x: 279, startPoint y: 407, endPoint x: 120, endPoint y: 408, distance: 159.0
click div "Weight 0.00 Select kgs lbs Ship. t°"
type input "16000"
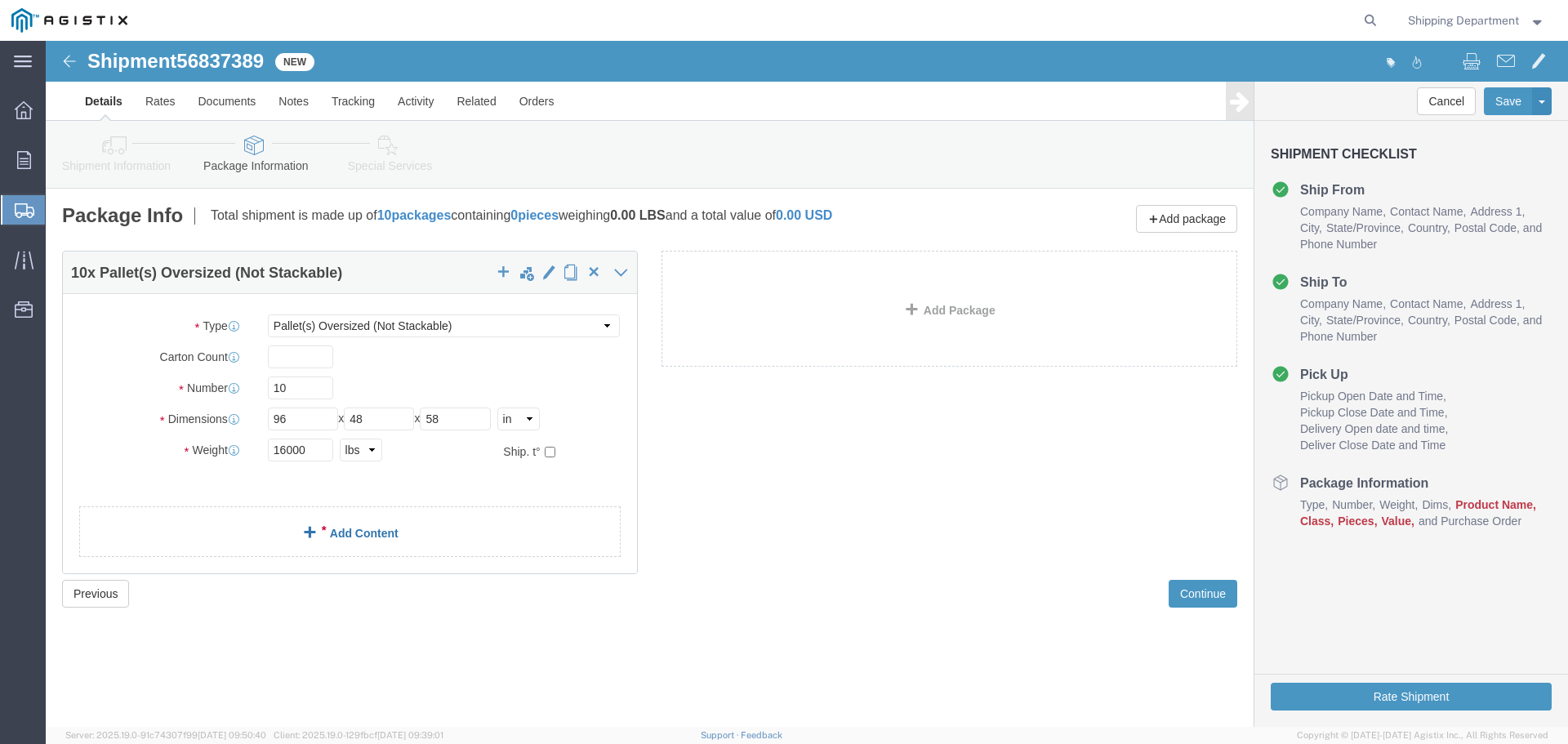
click div "10 x Pallet(s) Oversized (Not Stackable) Package Type Select Bulk Bundle(s) Car…"
click link "Add Content"
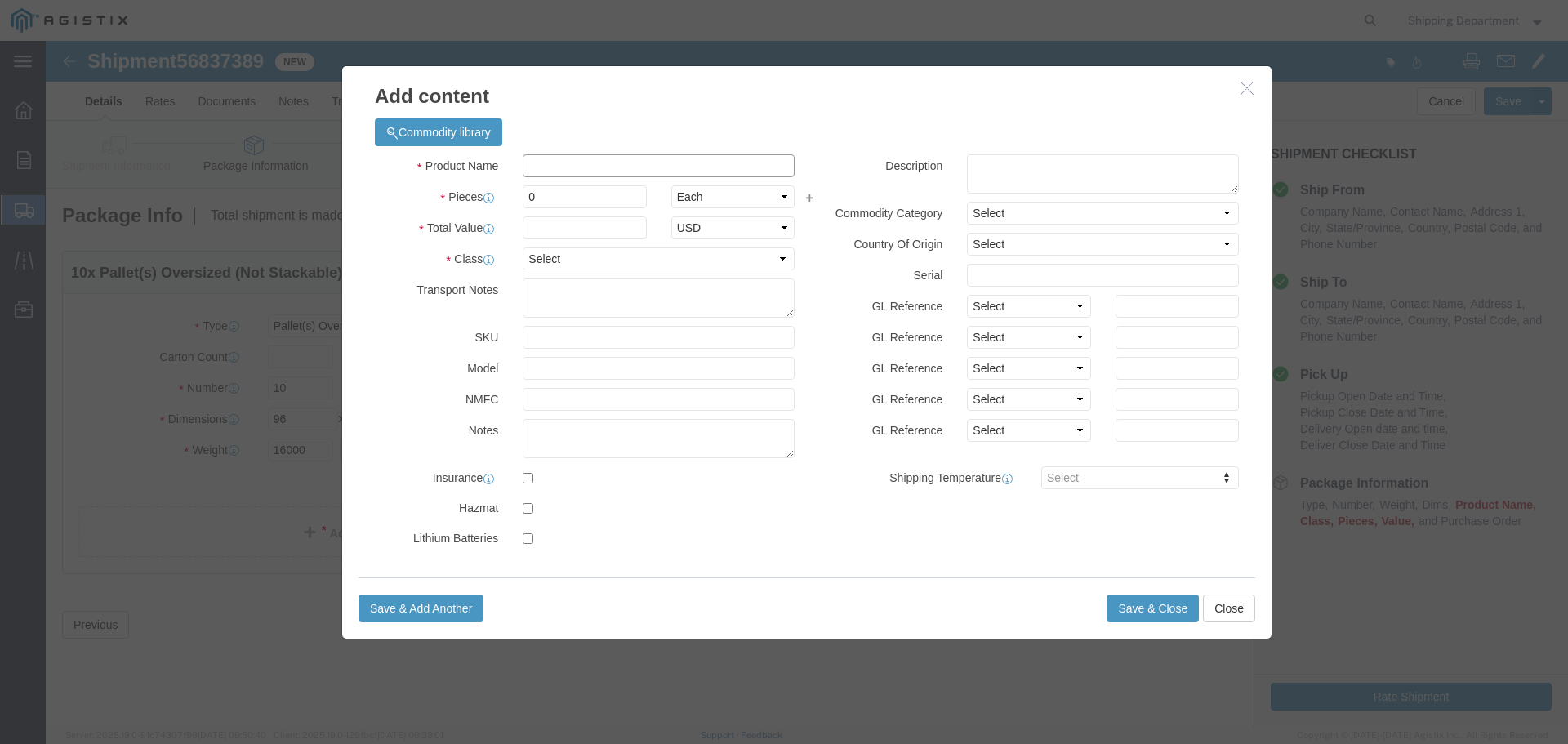
click input "text"
type input "FIBERGLAS"
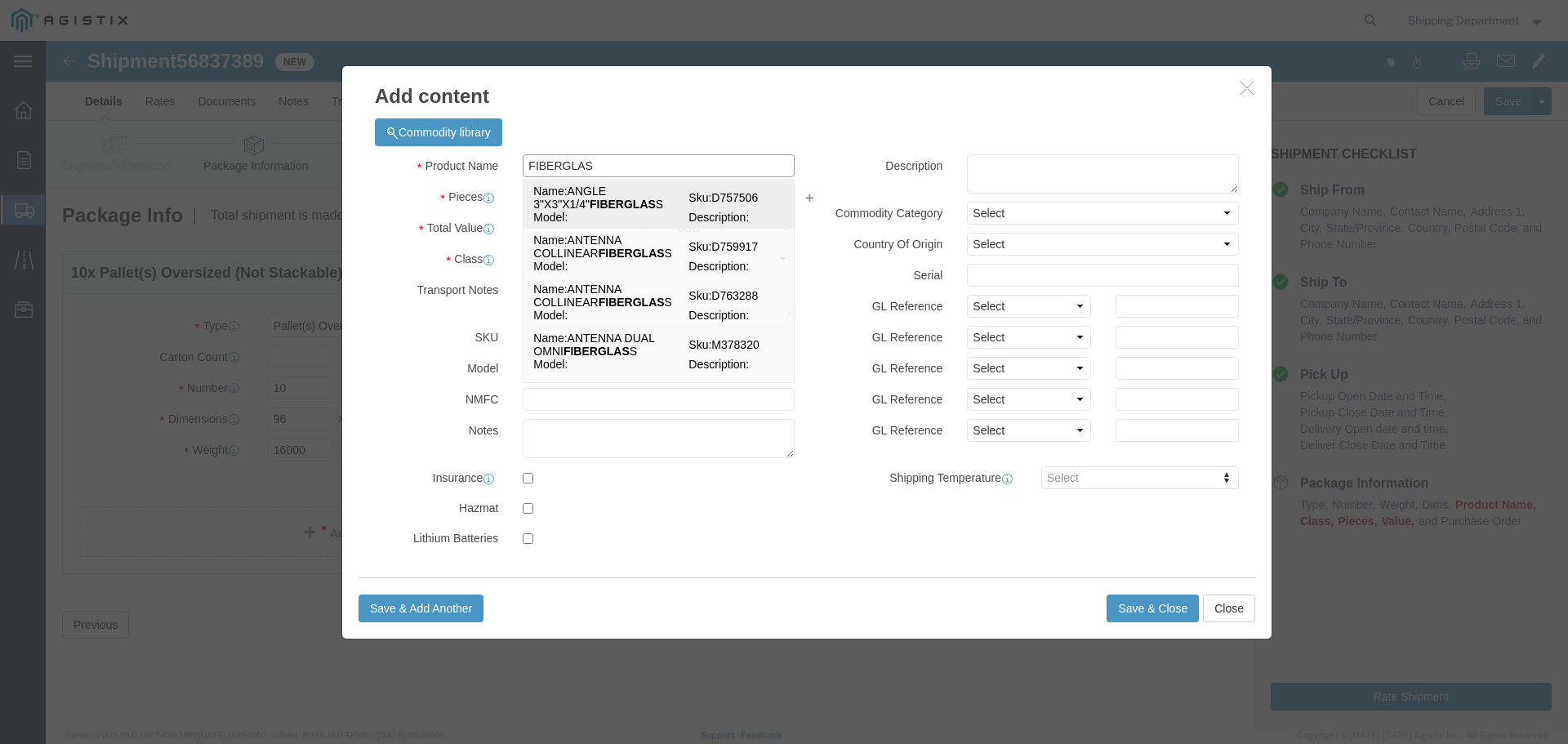
click strong "FIBERGLAS"
select select
select select "USD"
type input "ANGLE 3"X3"X1/4" FIBERGLASS"
type input "D757506"
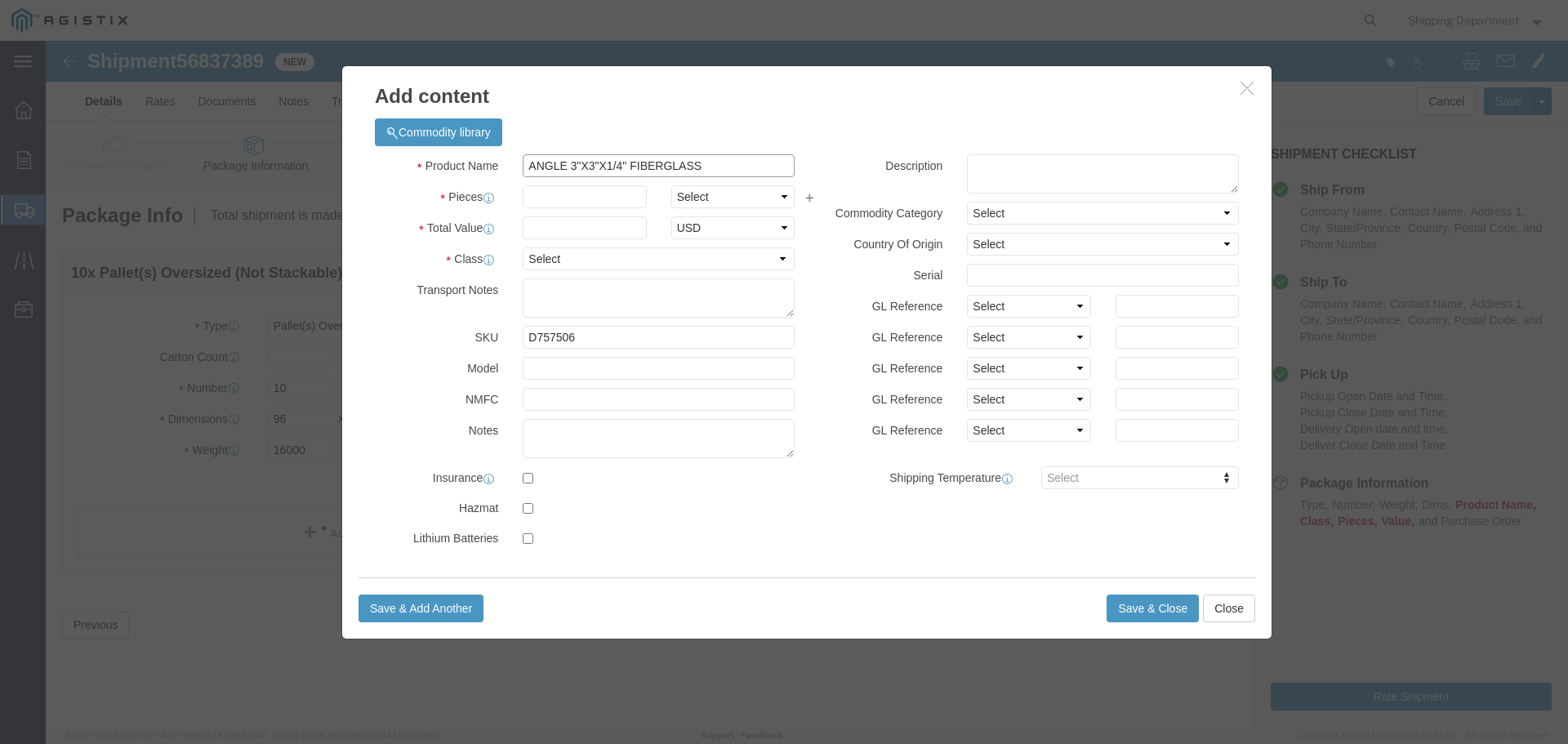
type input "ANGLE 3"X3"X1/4" FIBERGLASS"
drag, startPoint x: 520, startPoint y: 296, endPoint x: 390, endPoint y: 294, distance: 130.0
click div "SKU D757506"
type input "M150591"
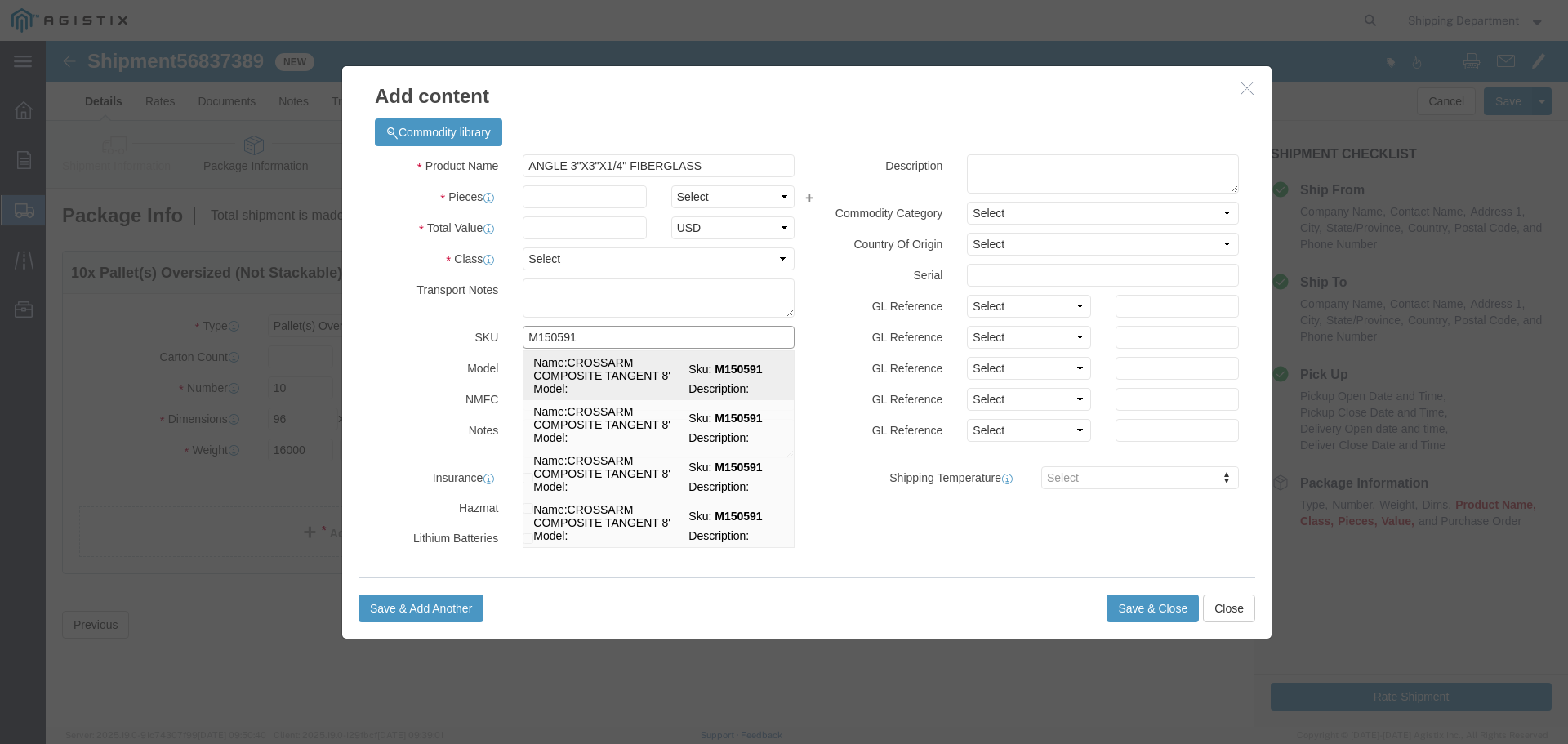
click td "Name: CROSSARM COMPOSITE TANGENT 8'"
type input "CROSSARM COMPOSITE TANGENT 8'"
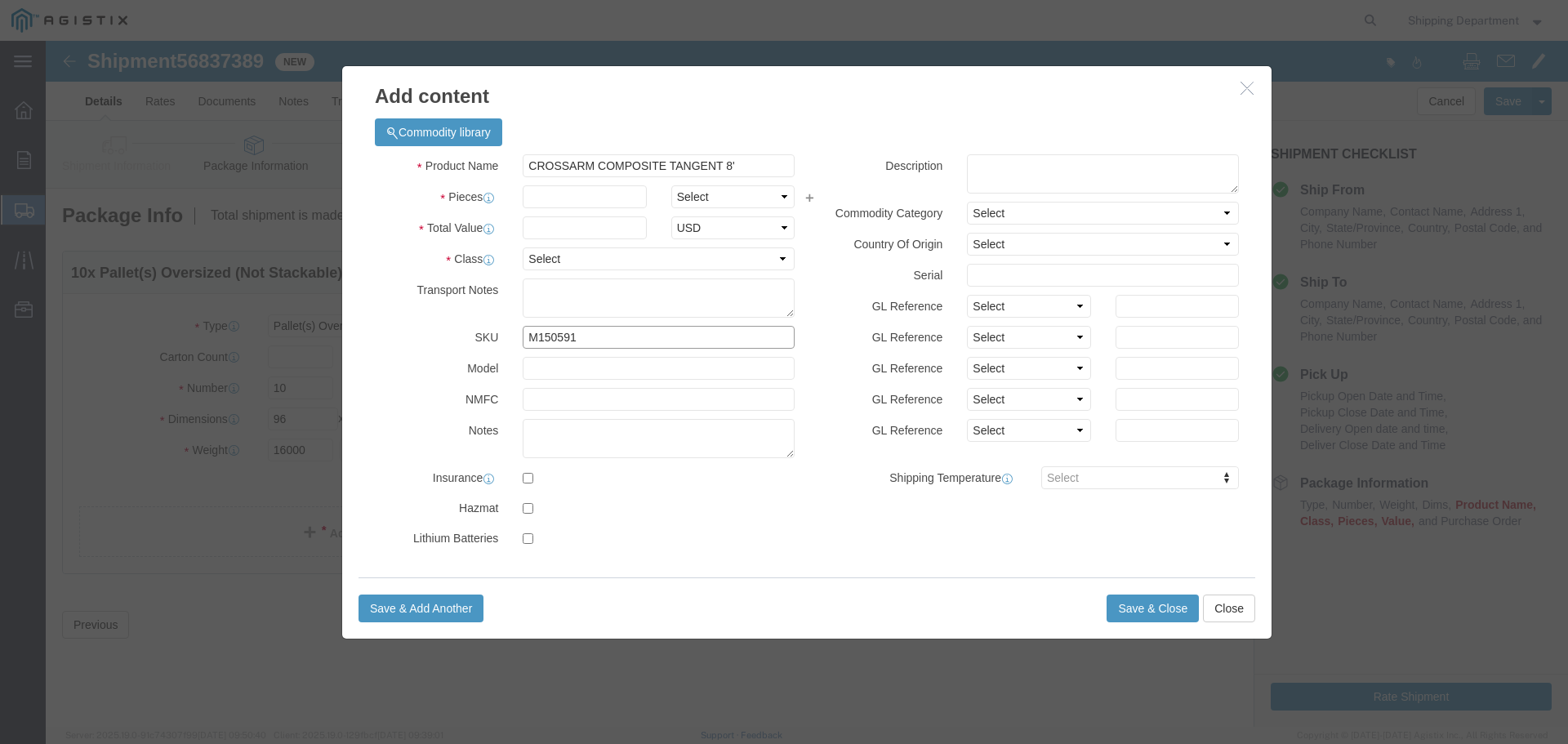
type input "M150591"
click input "text"
type input "420"
click input "text"
type input "1"
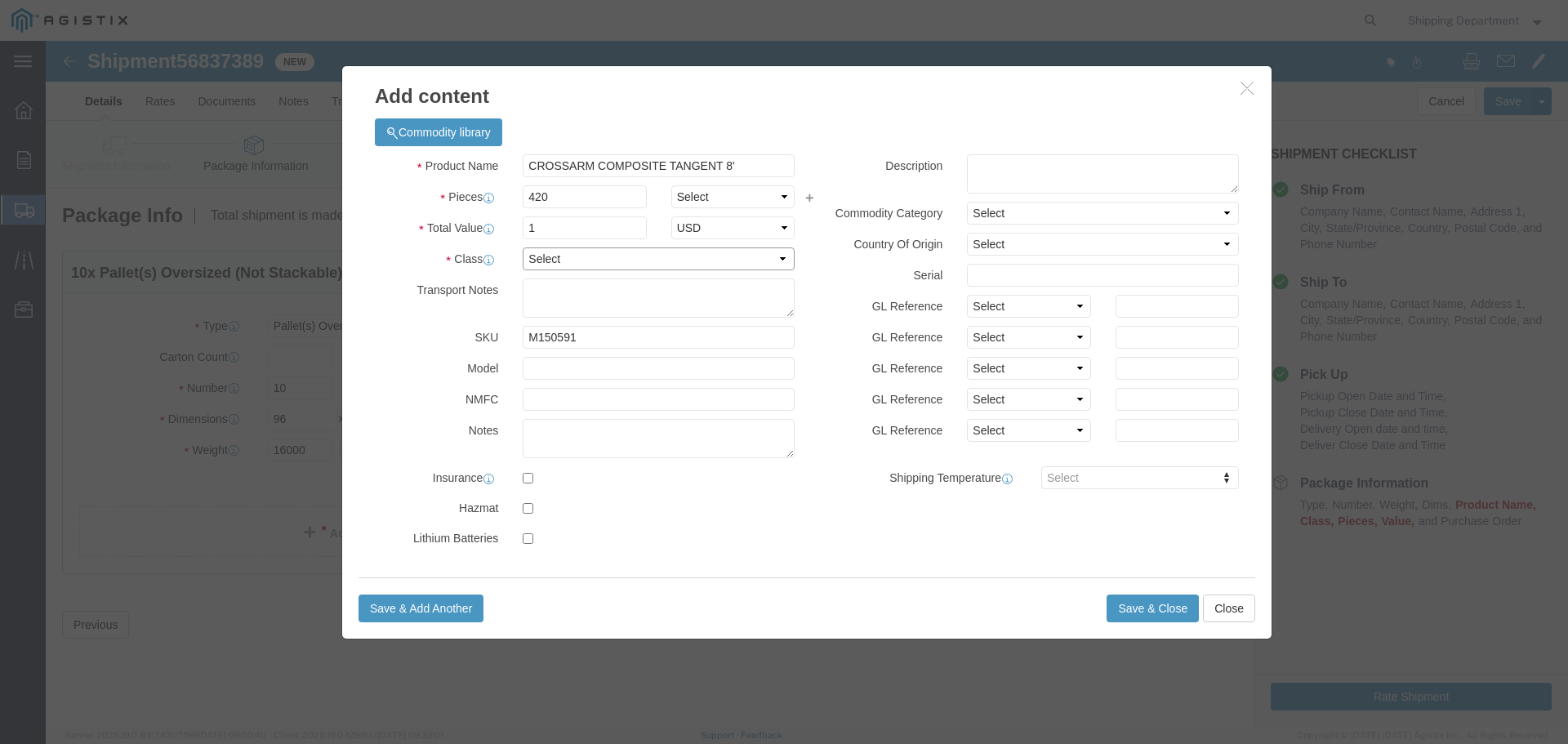
click select "Select 50 55 60 65 70 85 92.5 100 125 175 250 300 400"
select select "50"
click select "Select 50 55 60 65 70 85 92.5 100 125 175 250 300 400"
click button "Save & Close"
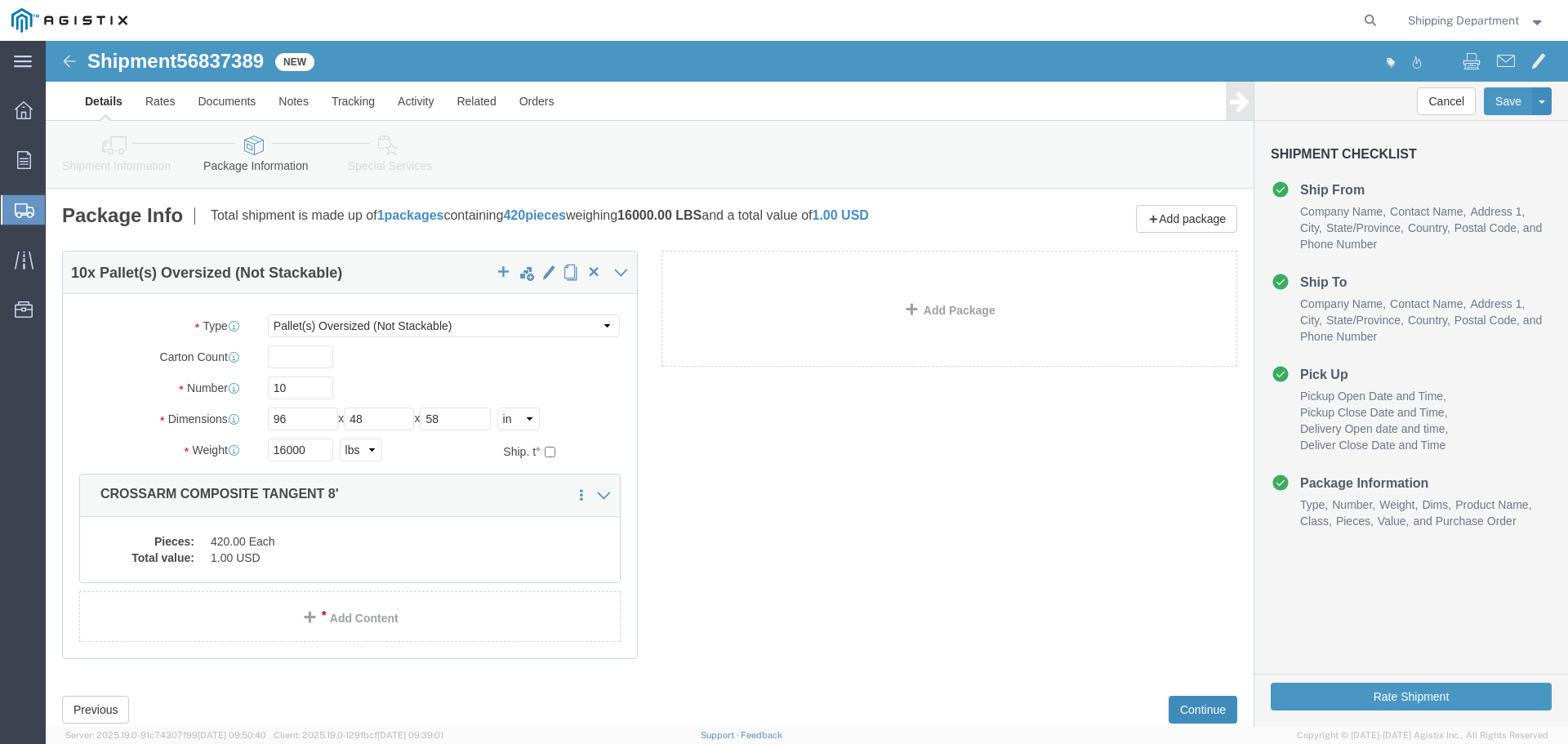
click button "Continue"
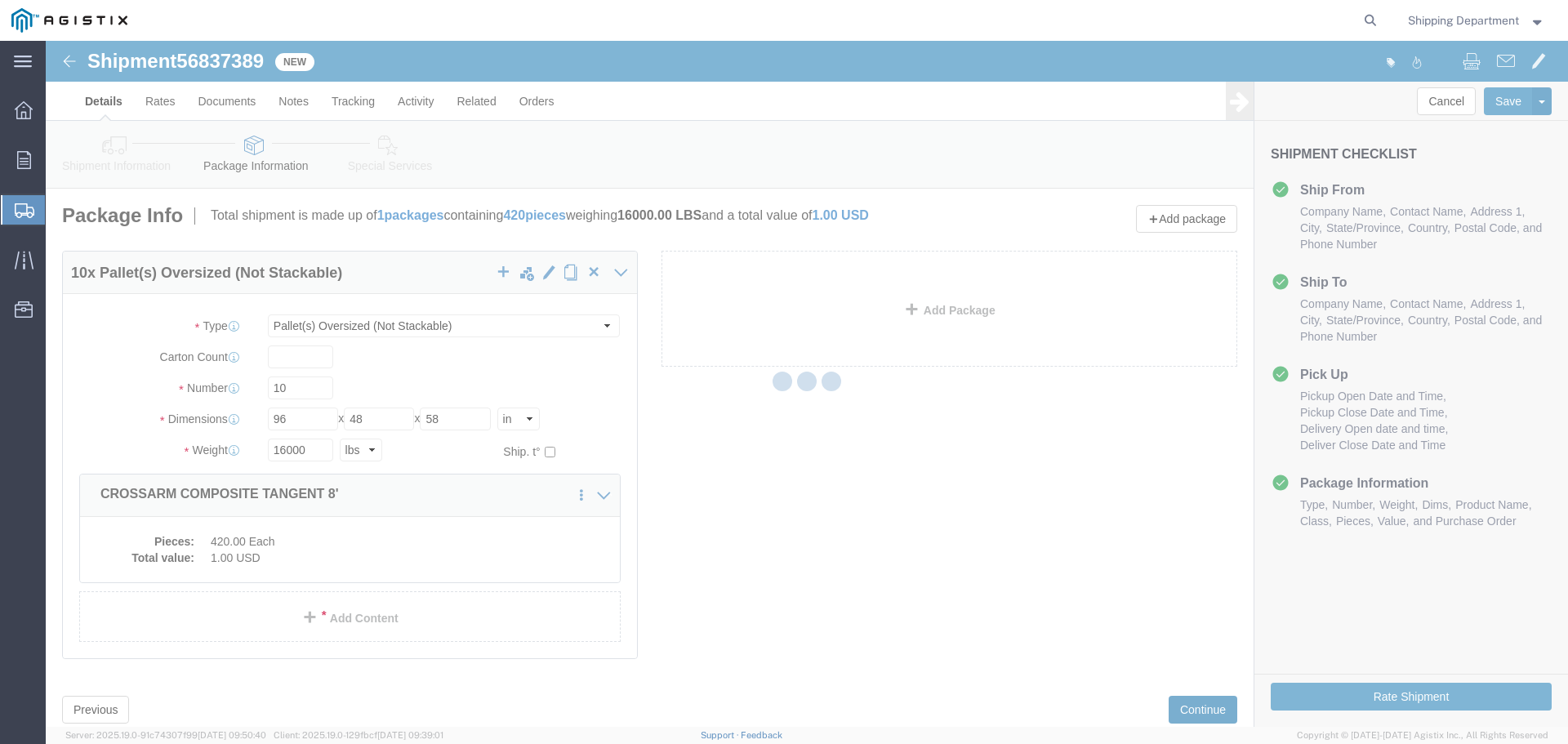
select select
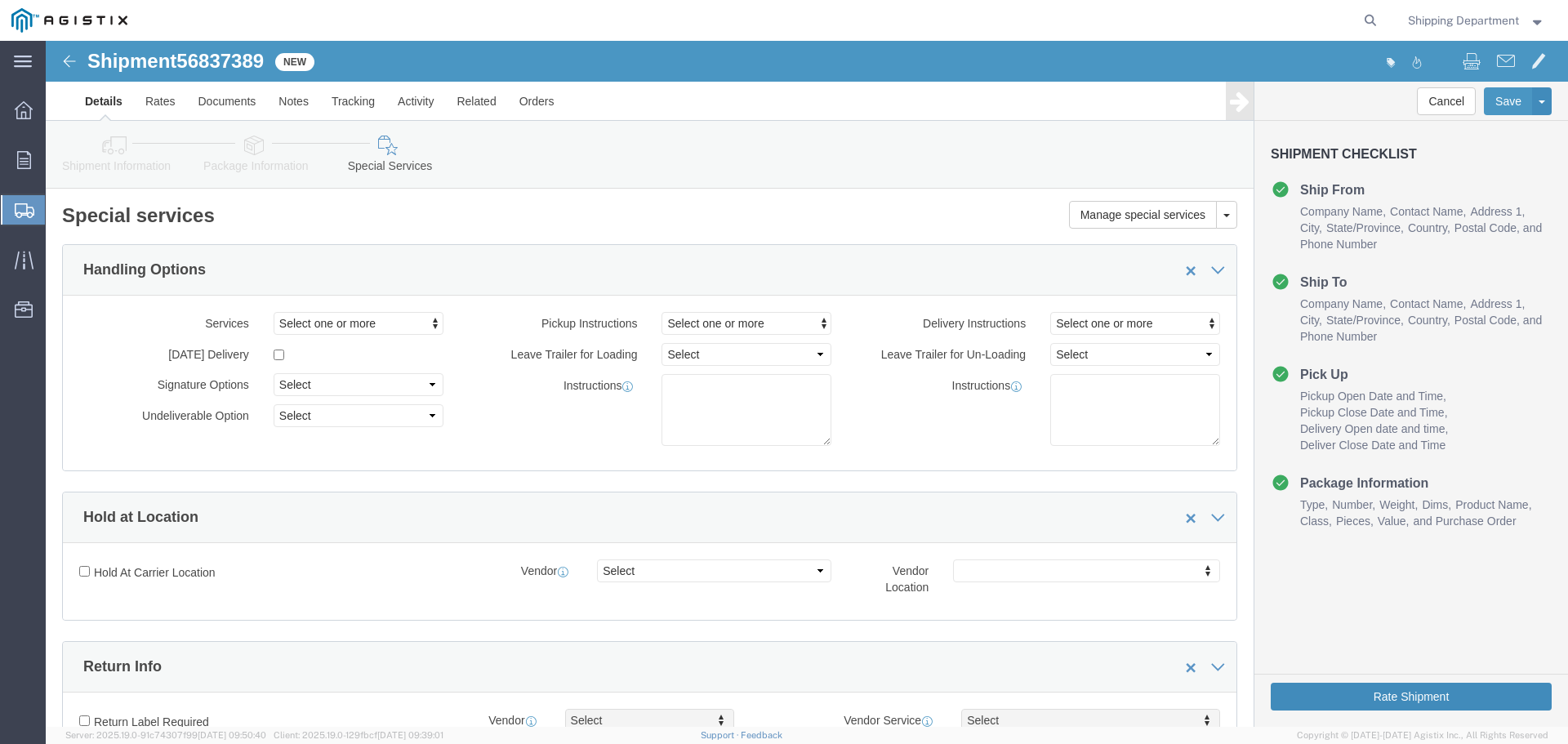
click button "Rate Shipment"
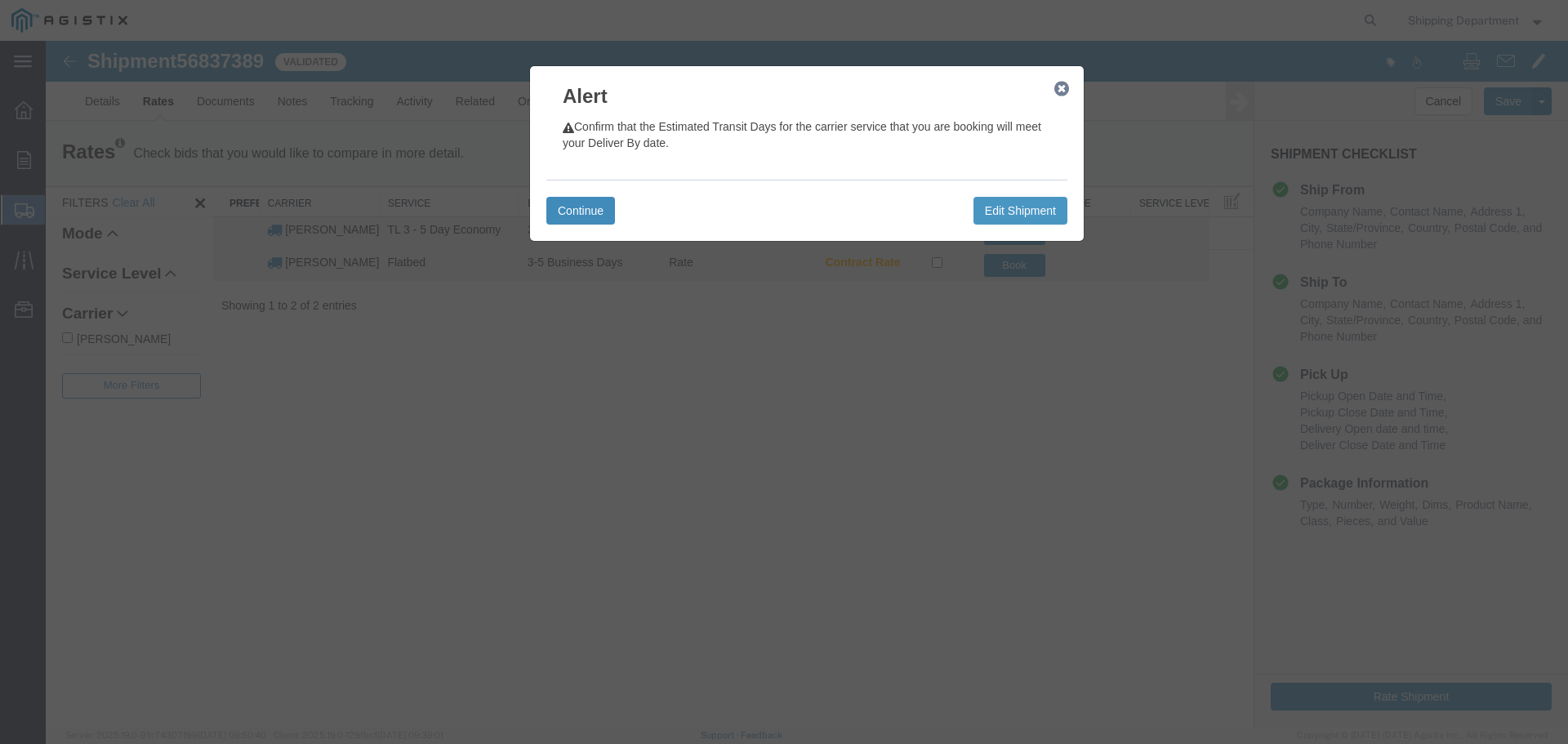
click at [603, 217] on button "Continue" at bounding box center [580, 210] width 69 height 28
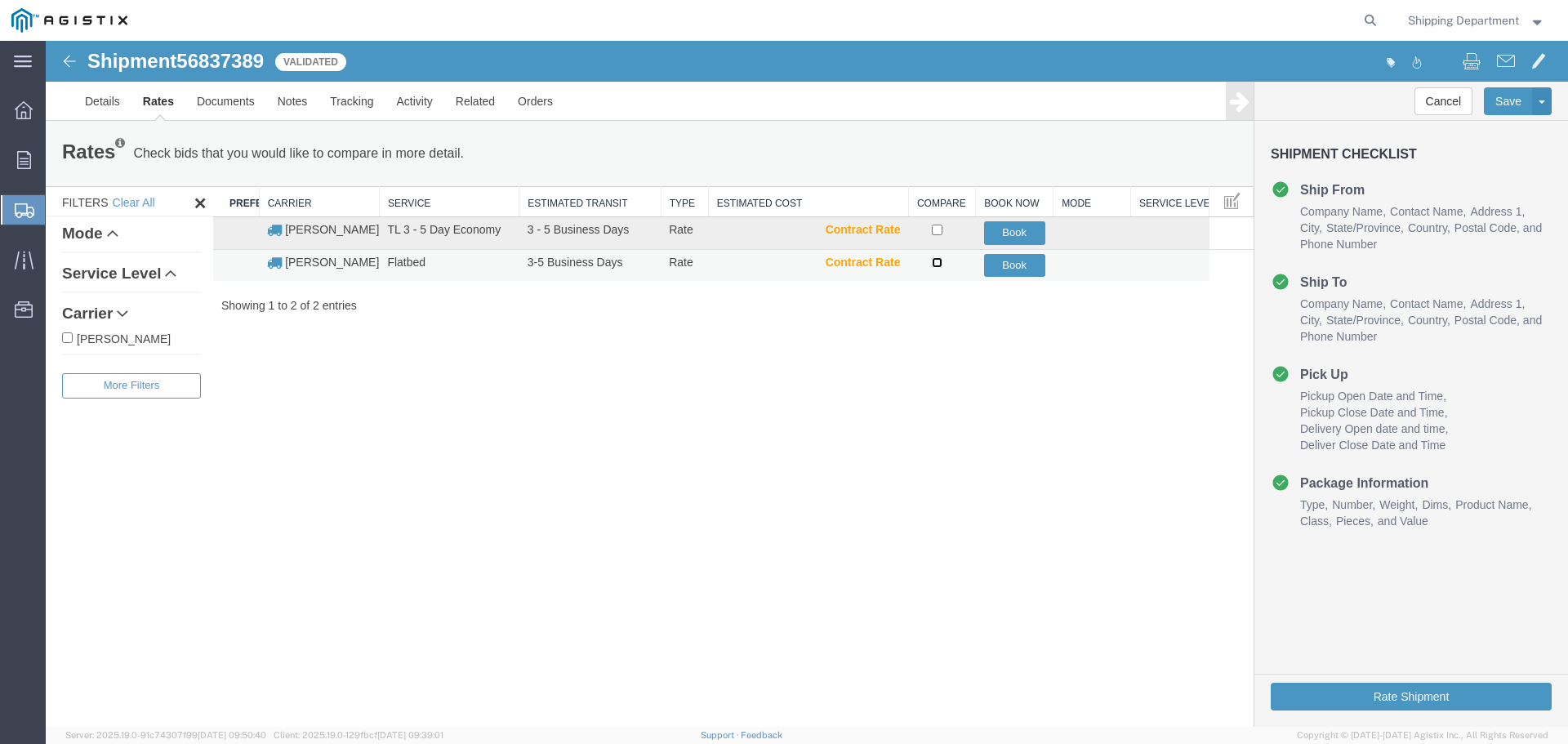
drag, startPoint x: 934, startPoint y: 261, endPoint x: 1001, endPoint y: 270, distance: 67.6
click at [947, 261] on td at bounding box center [941, 265] width 67 height 32
click at [936, 262] on input "checkbox" at bounding box center [936, 262] width 11 height 11
checkbox input "true"
click at [1015, 265] on button "Book" at bounding box center [1015, 265] width 61 height 24
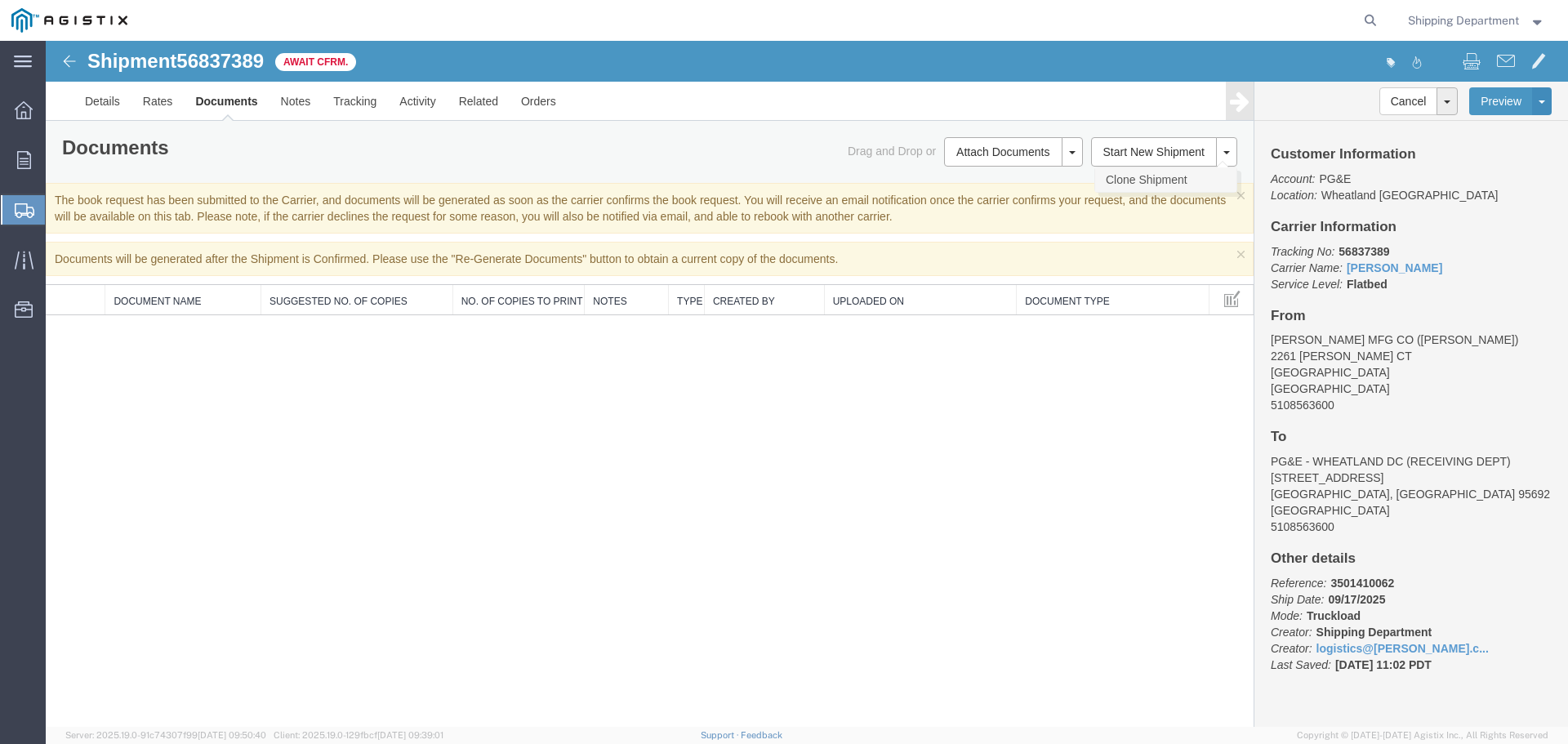
click at [1124, 177] on link "Clone Shipment" at bounding box center [1166, 179] width 141 height 24
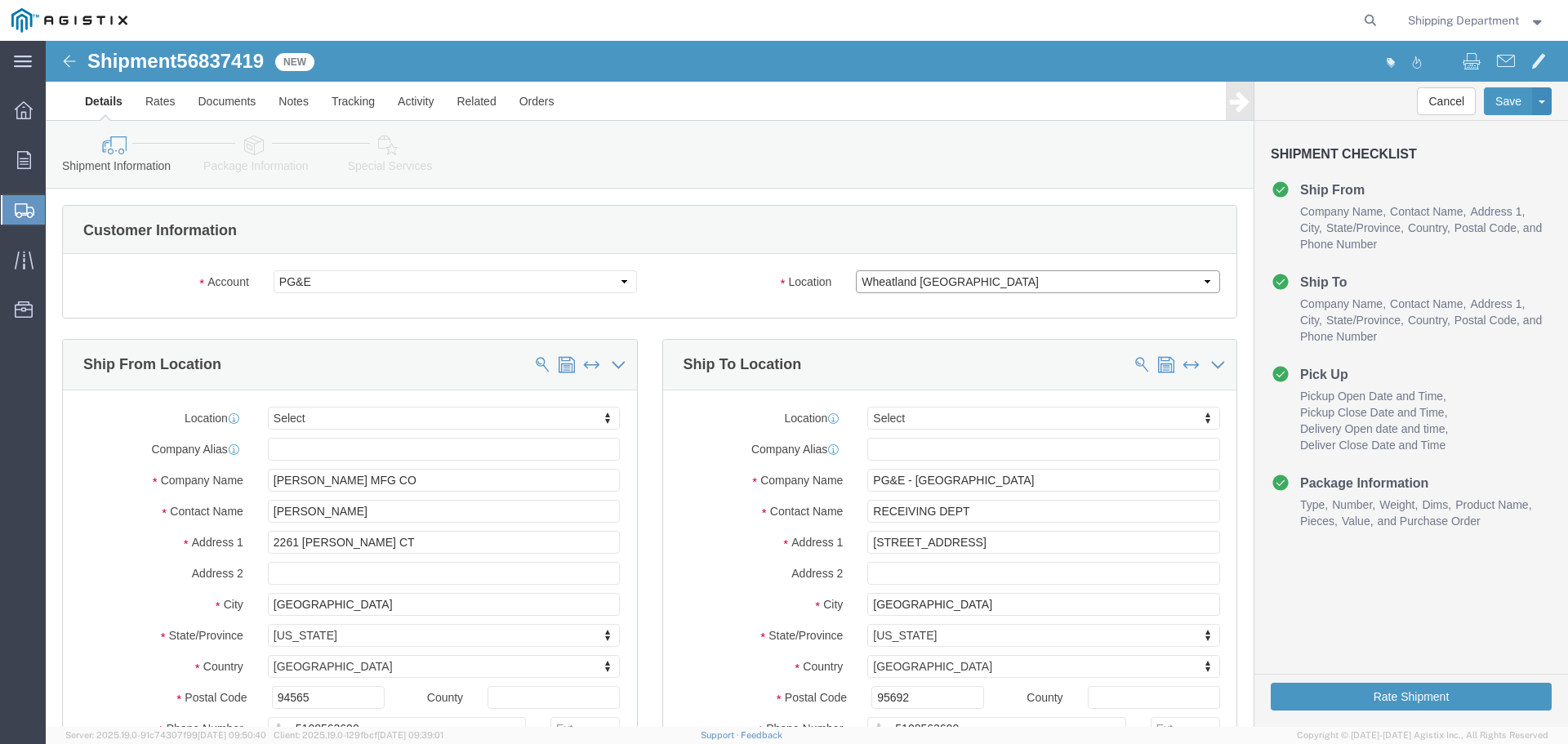
click select "Select All Others [GEOGRAPHIC_DATA] [GEOGRAPHIC_DATA] [GEOGRAPHIC_DATA] [GEOGRA…"
select select "19740"
click select "Select All Others [GEOGRAPHIC_DATA] [GEOGRAPHIC_DATA] [GEOGRAPHIC_DATA] [GEOGRA…"
click span
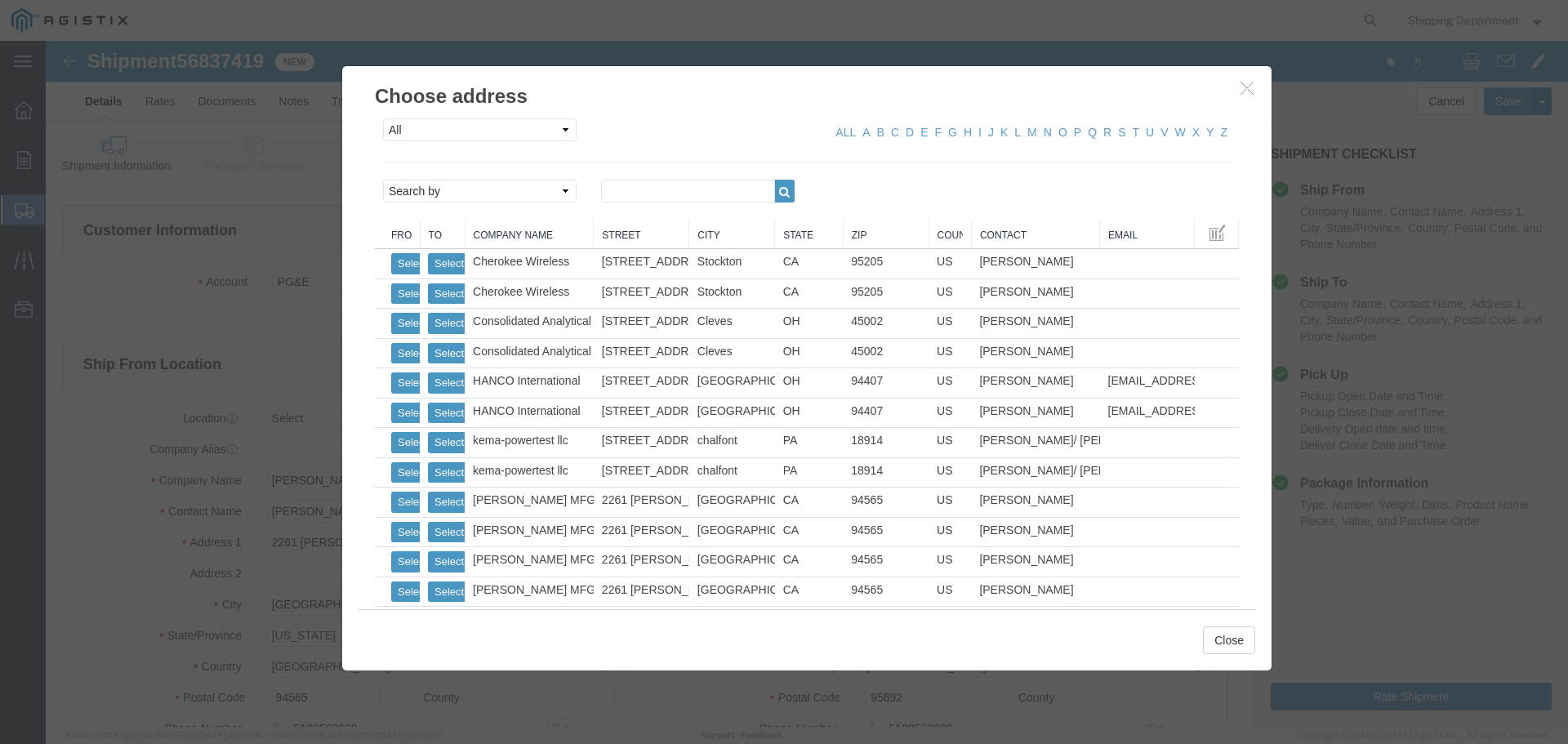
click link "Zip"
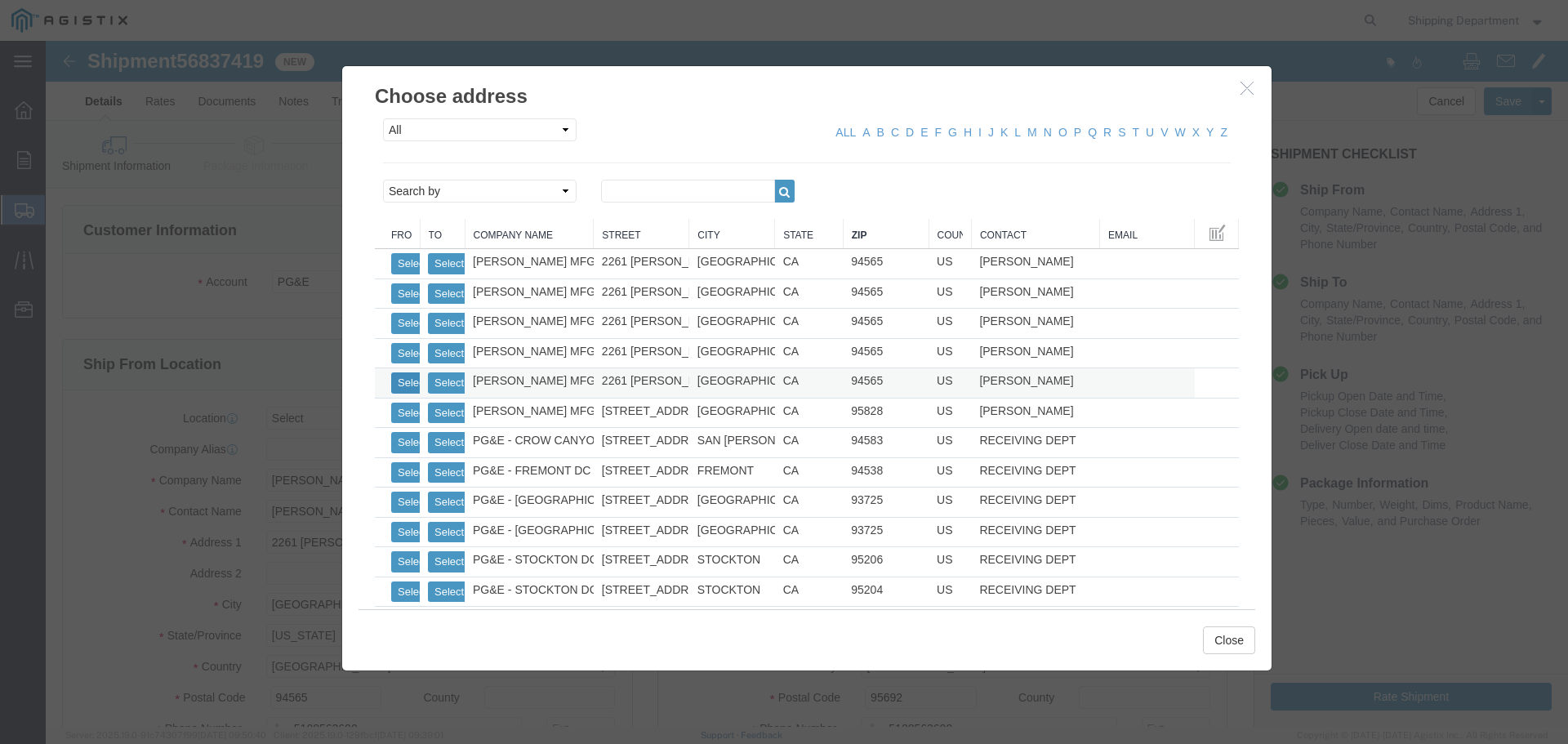
click button "Select"
select select "CA"
click button "Select"
type input "PG&E - FREMONT DC"
type input "[STREET_ADDRESS][PERSON_NAME]"
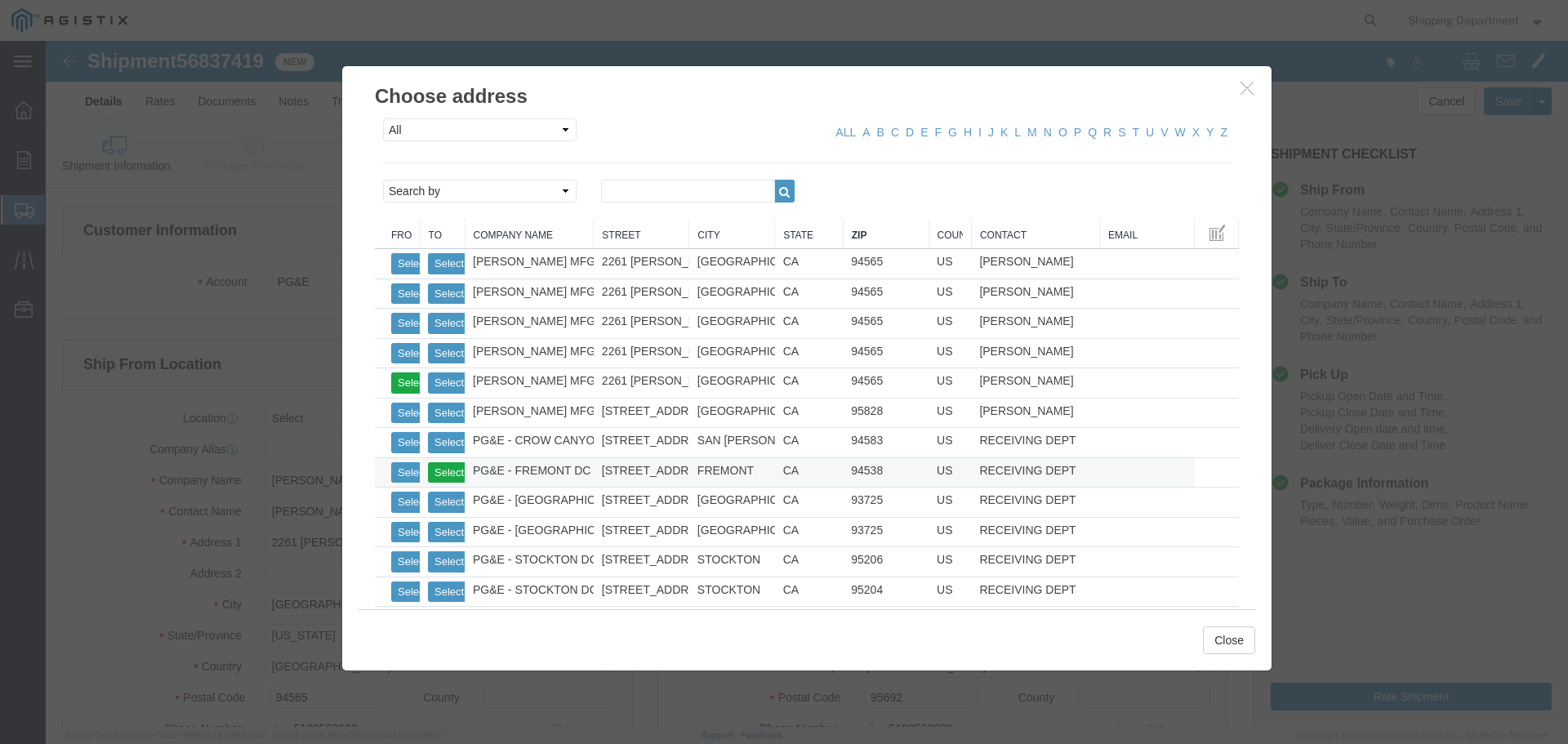
type input "FREMONT"
type input "94538"
select select "CA"
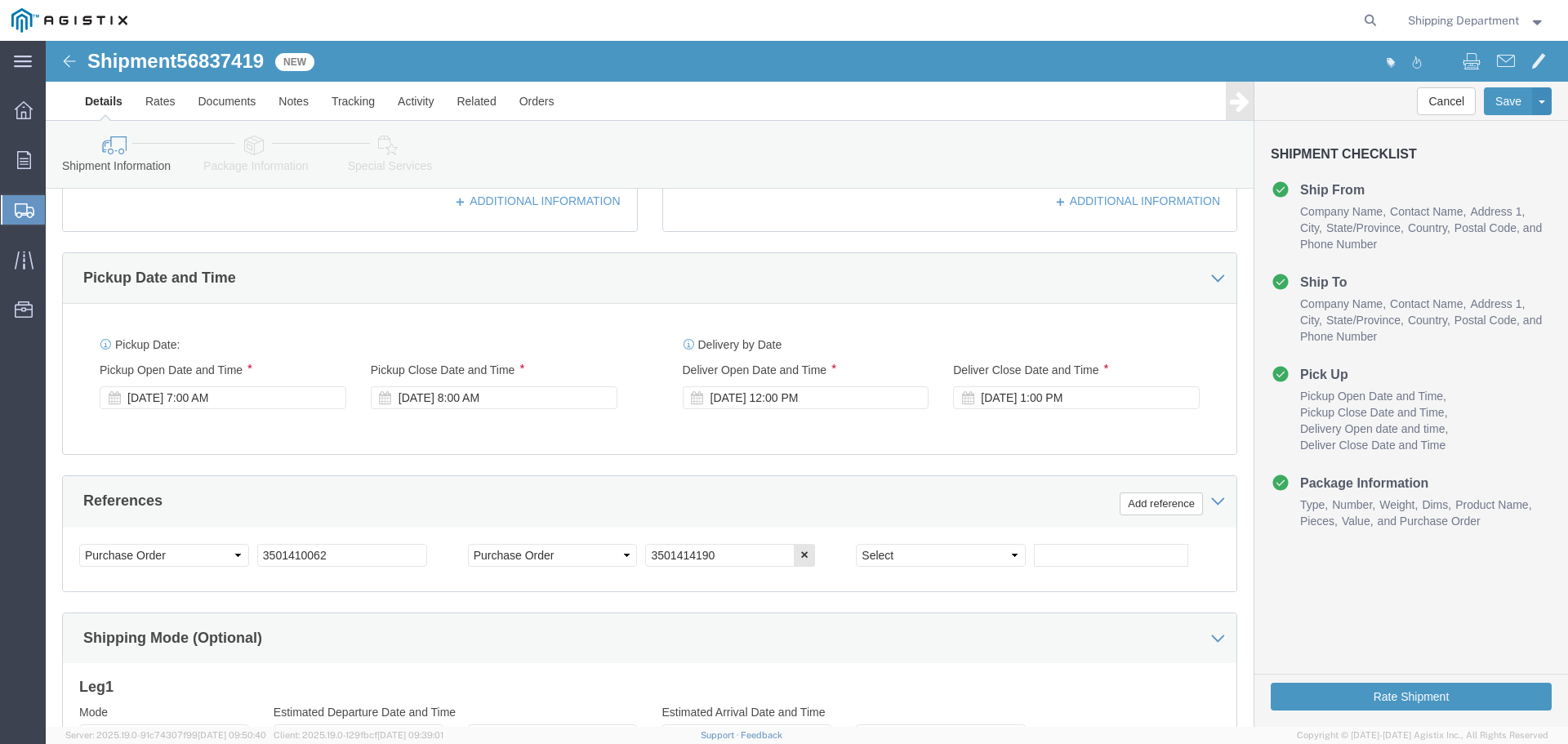
scroll to position [653, 0]
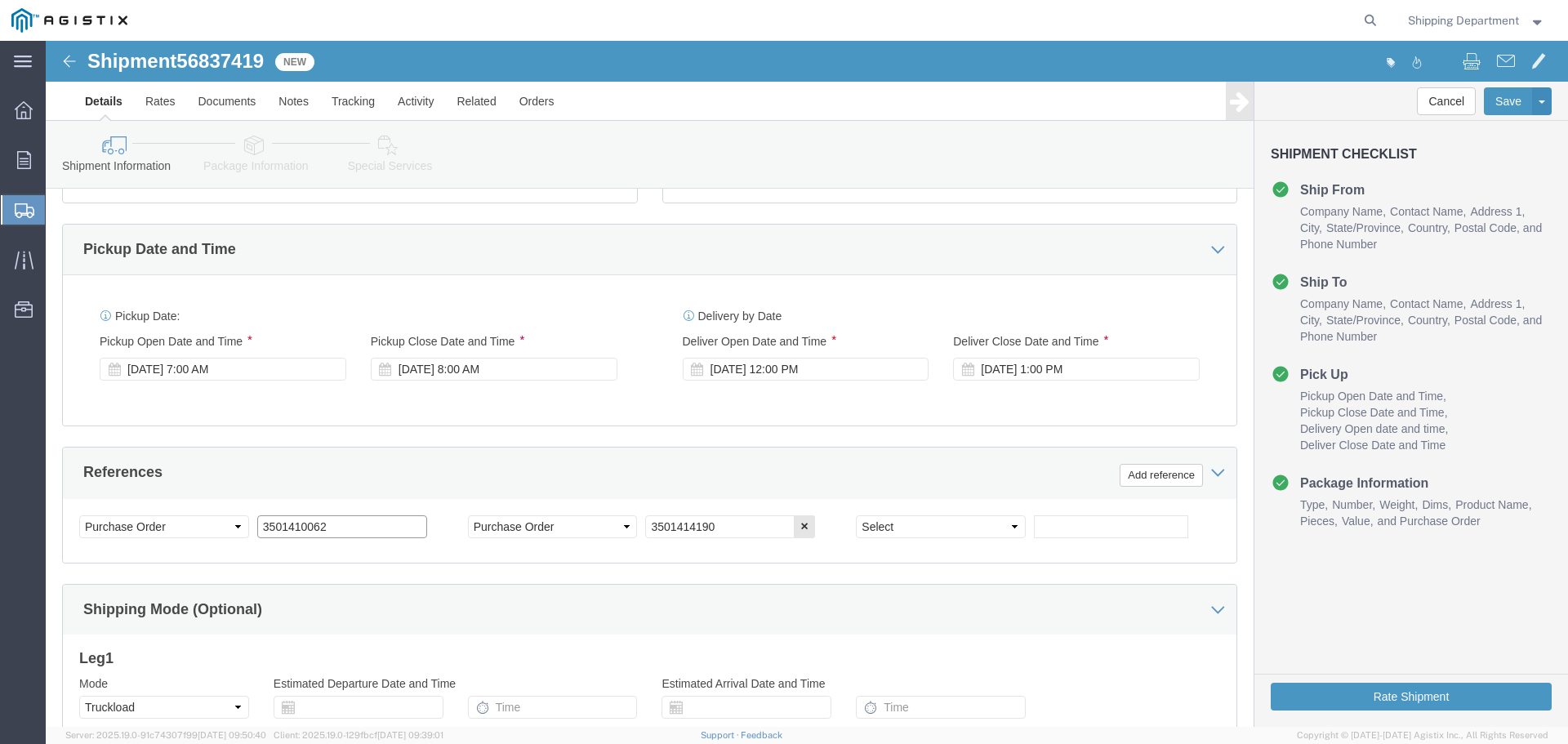
click input "3501410062"
type input "3"
click input "3501414190"
type input "3"
click input "text"
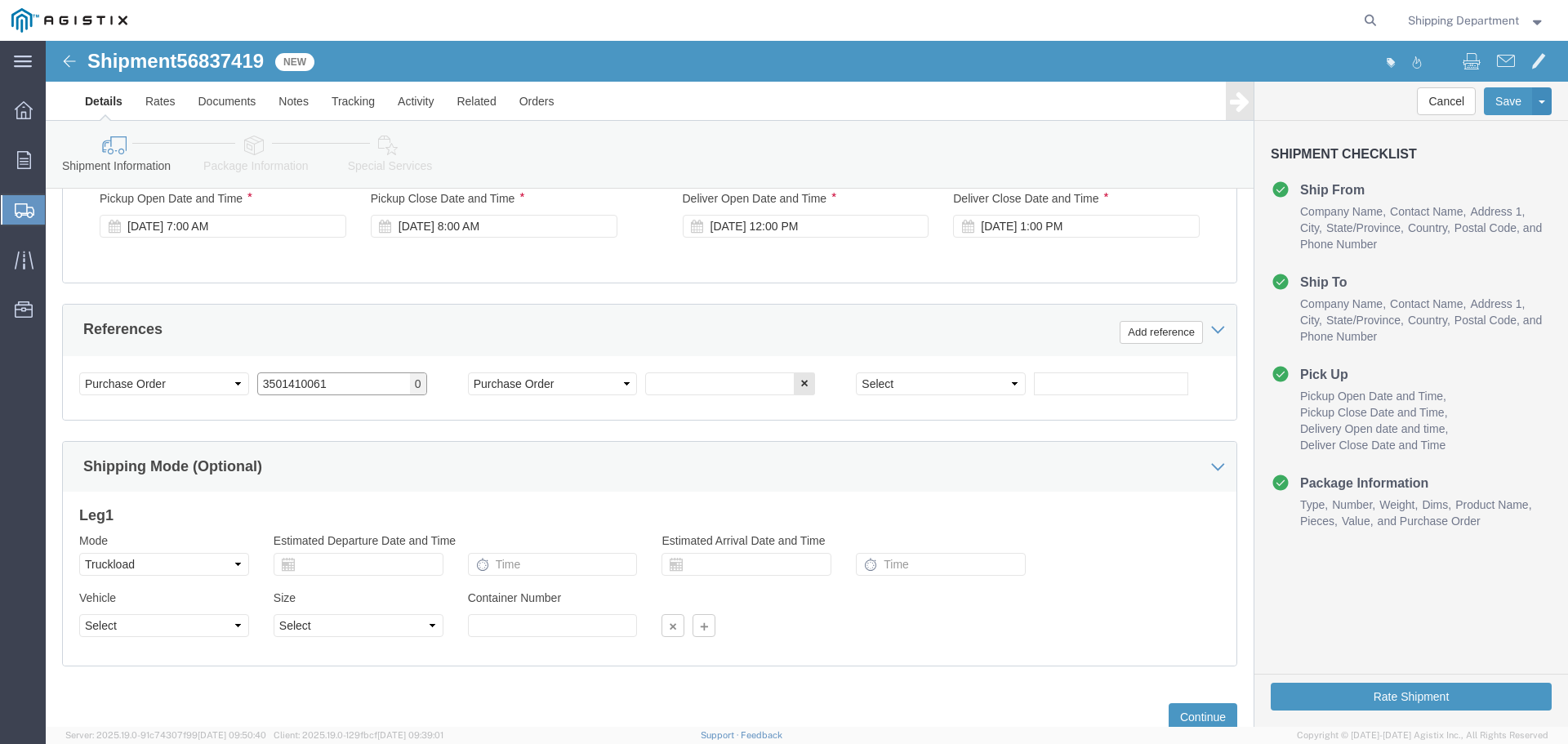
scroll to position [850, 0]
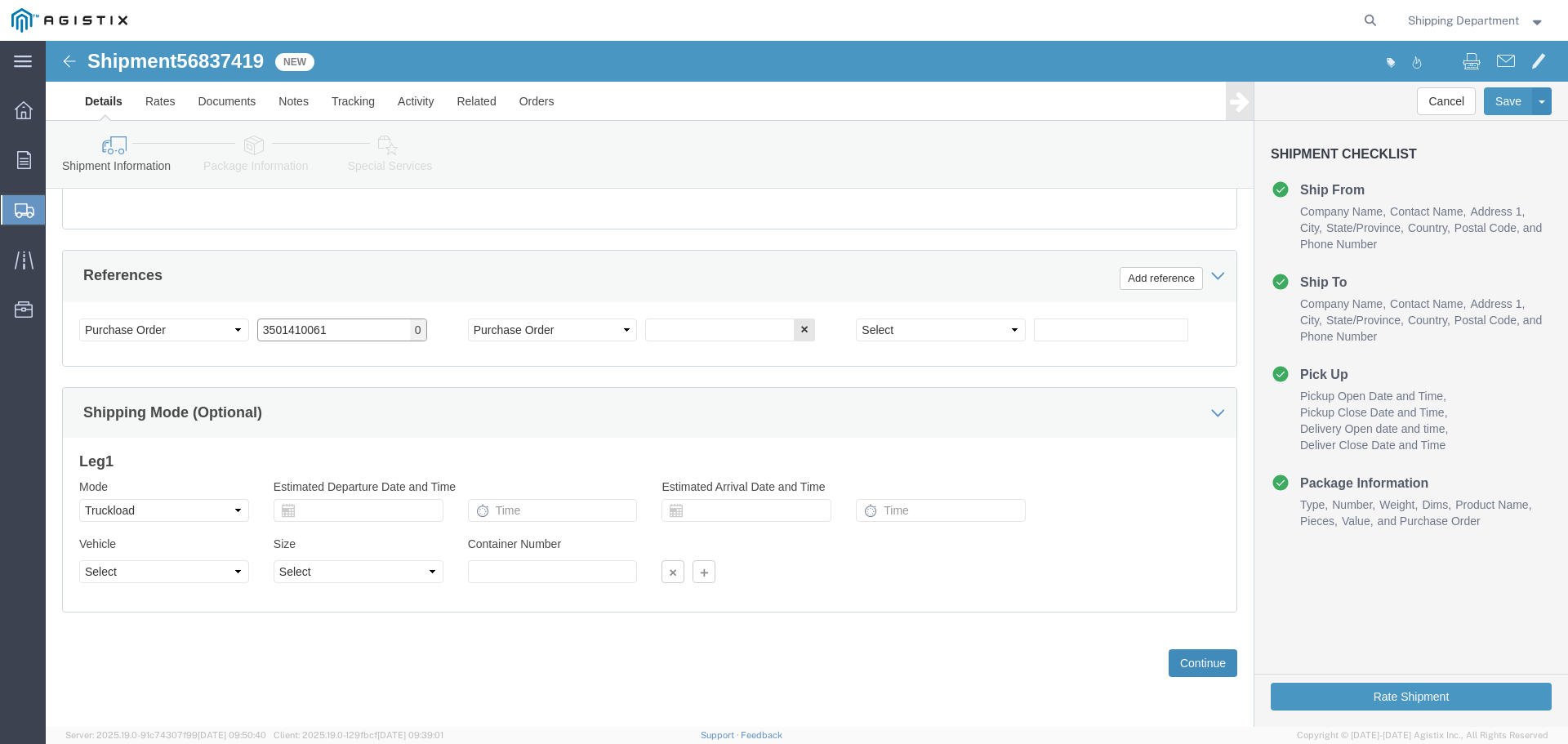
type input "3501410061"
click button "Continue"
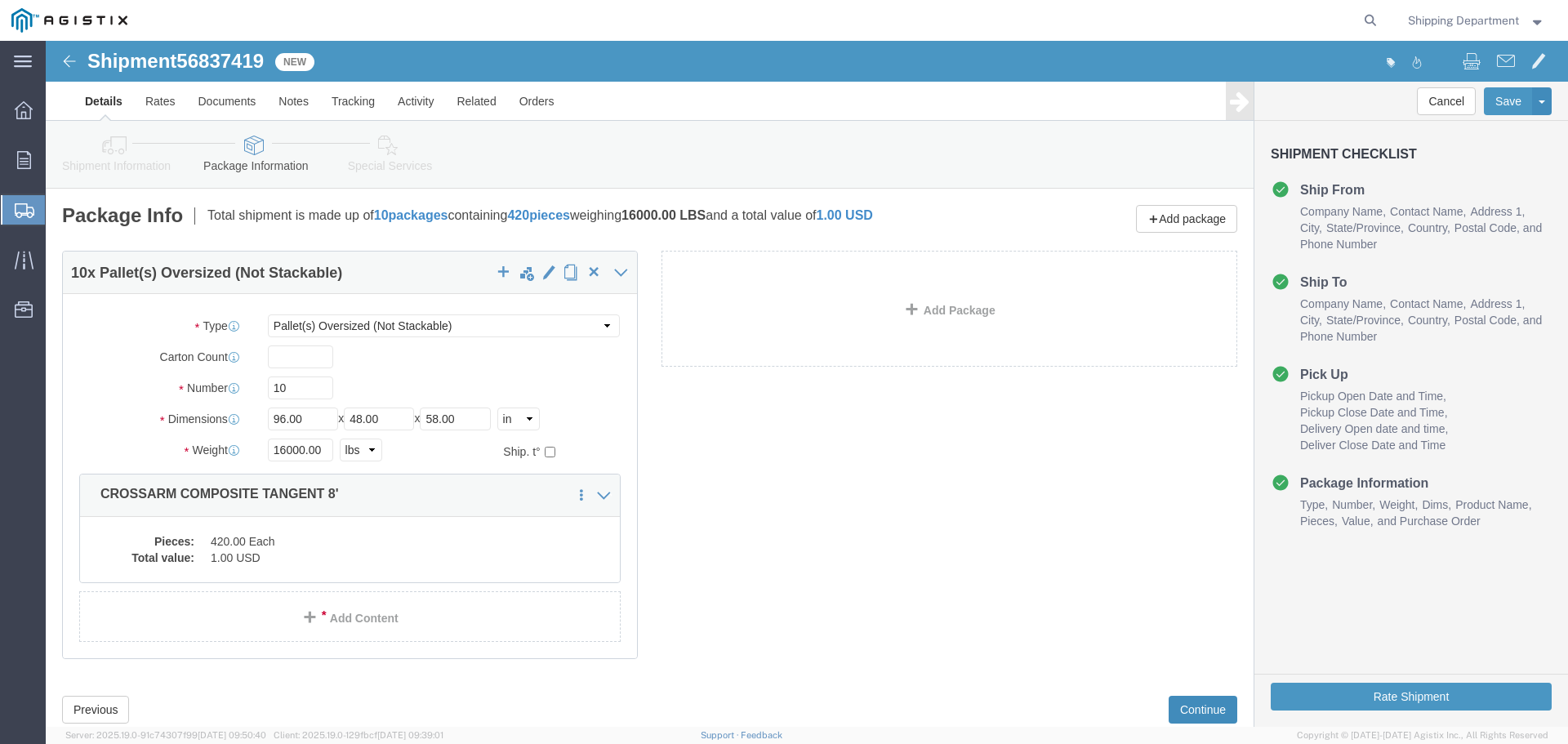
scroll to position [46, 0]
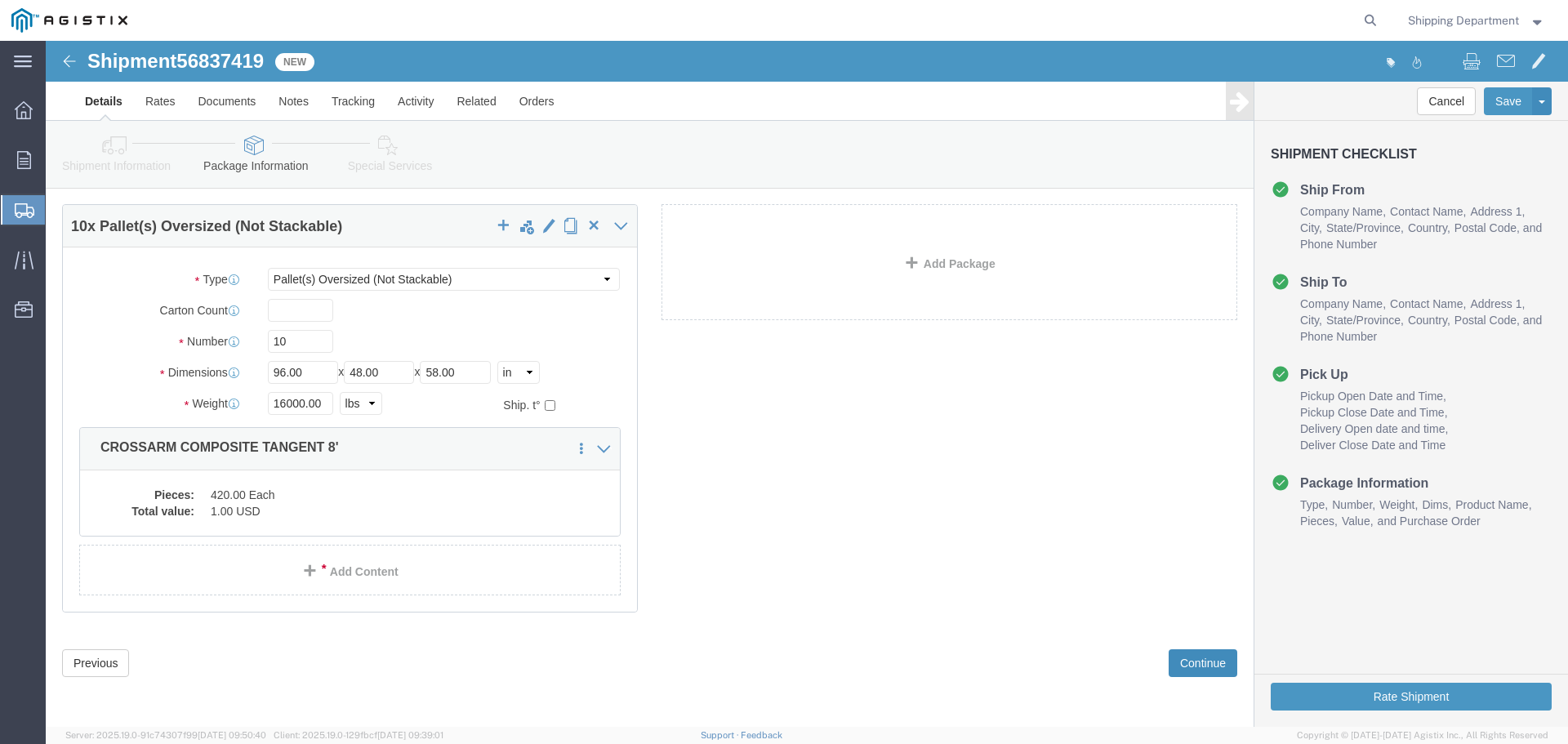
click button "Continue"
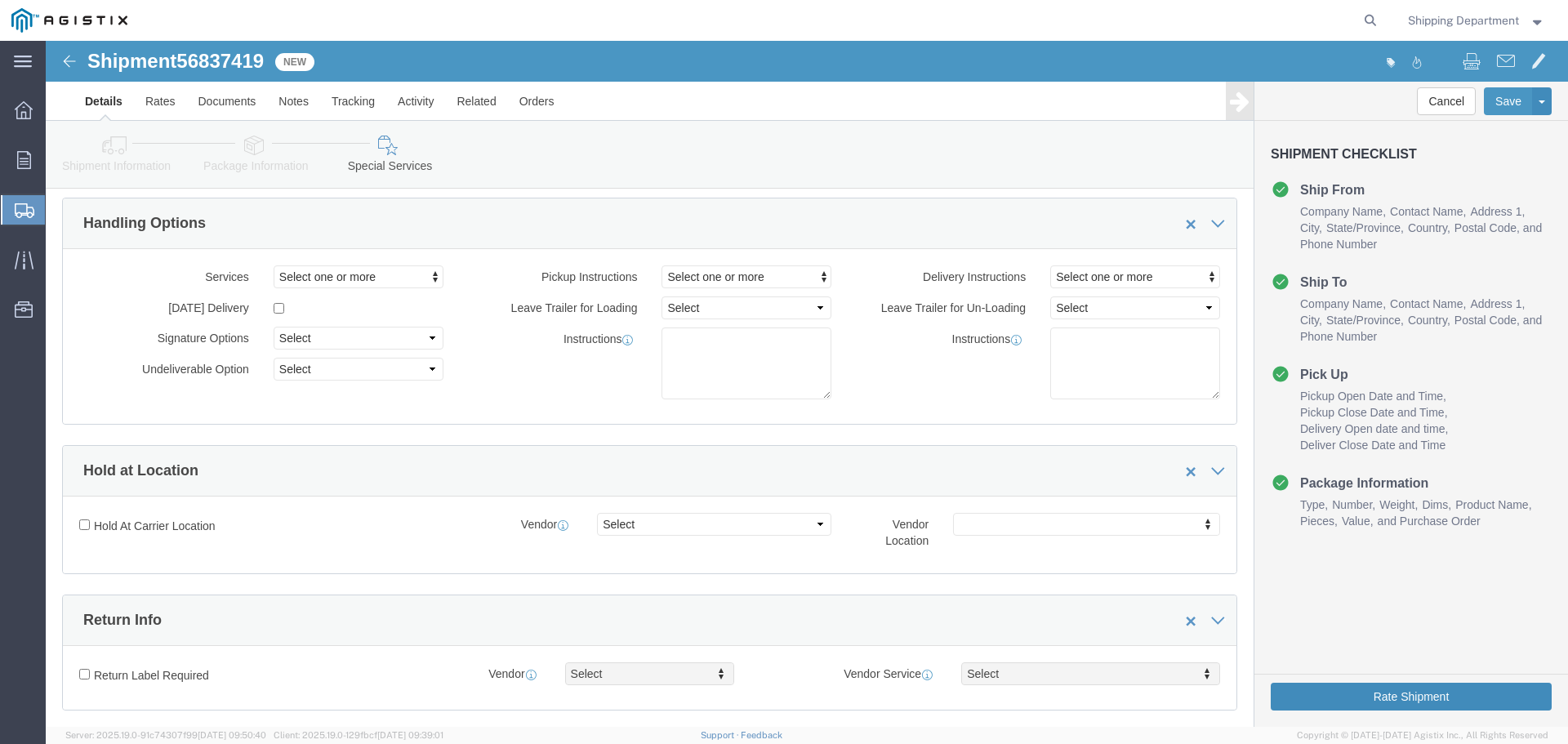
click button "Rate Shipment"
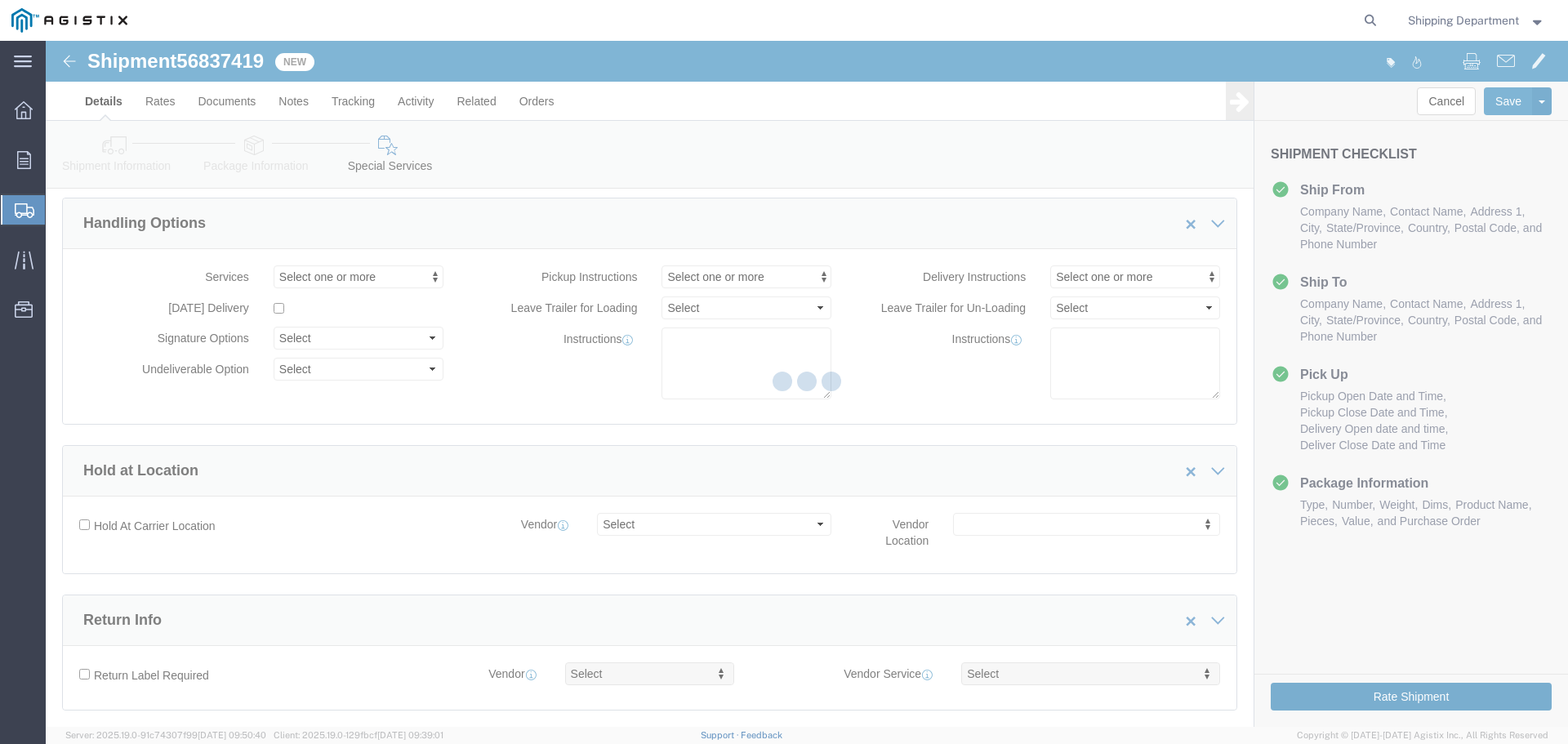
scroll to position [0, 0]
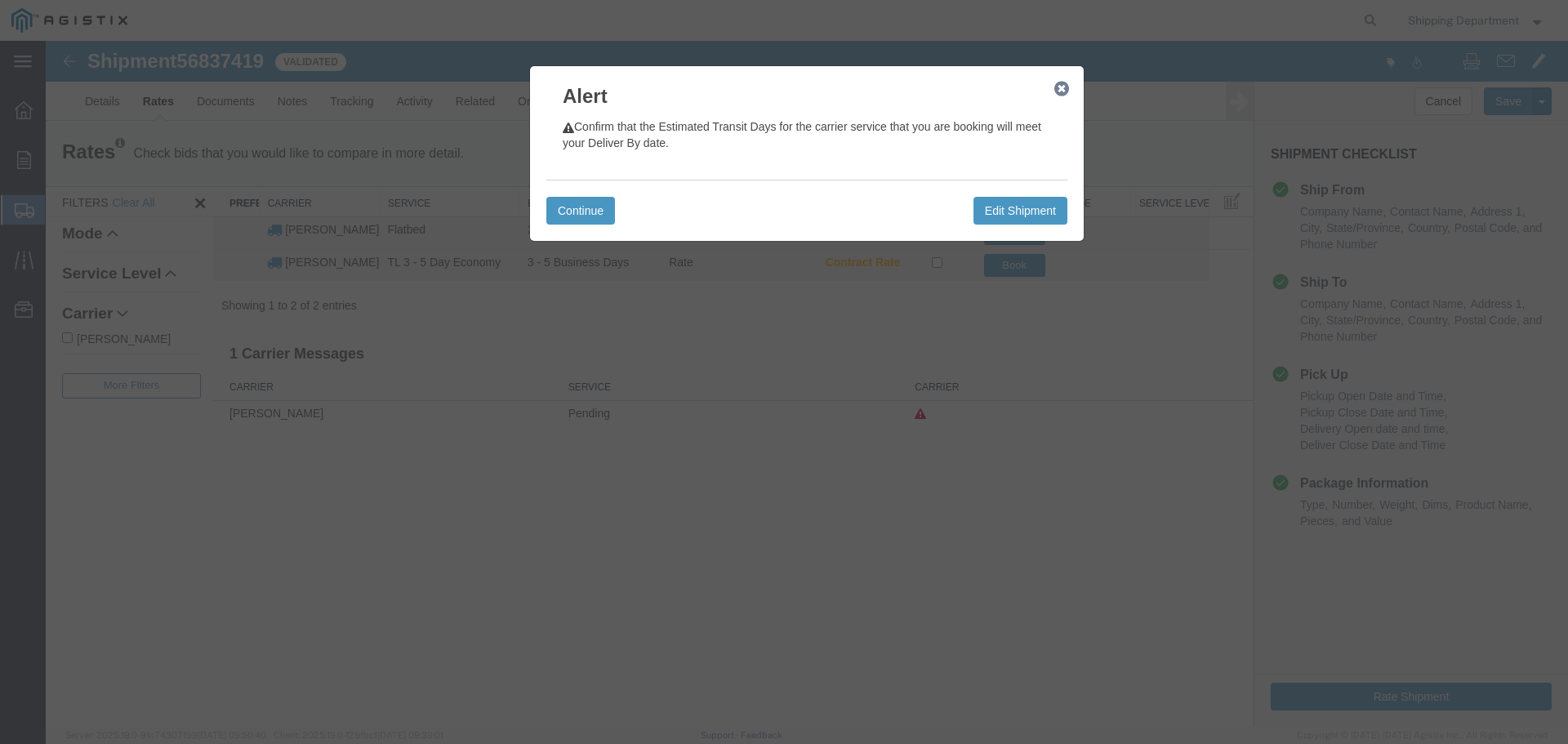
click at [573, 228] on div "Continue Edit Shipment" at bounding box center [806, 210] width 521 height 61
click at [570, 217] on button "Continue" at bounding box center [580, 210] width 69 height 28
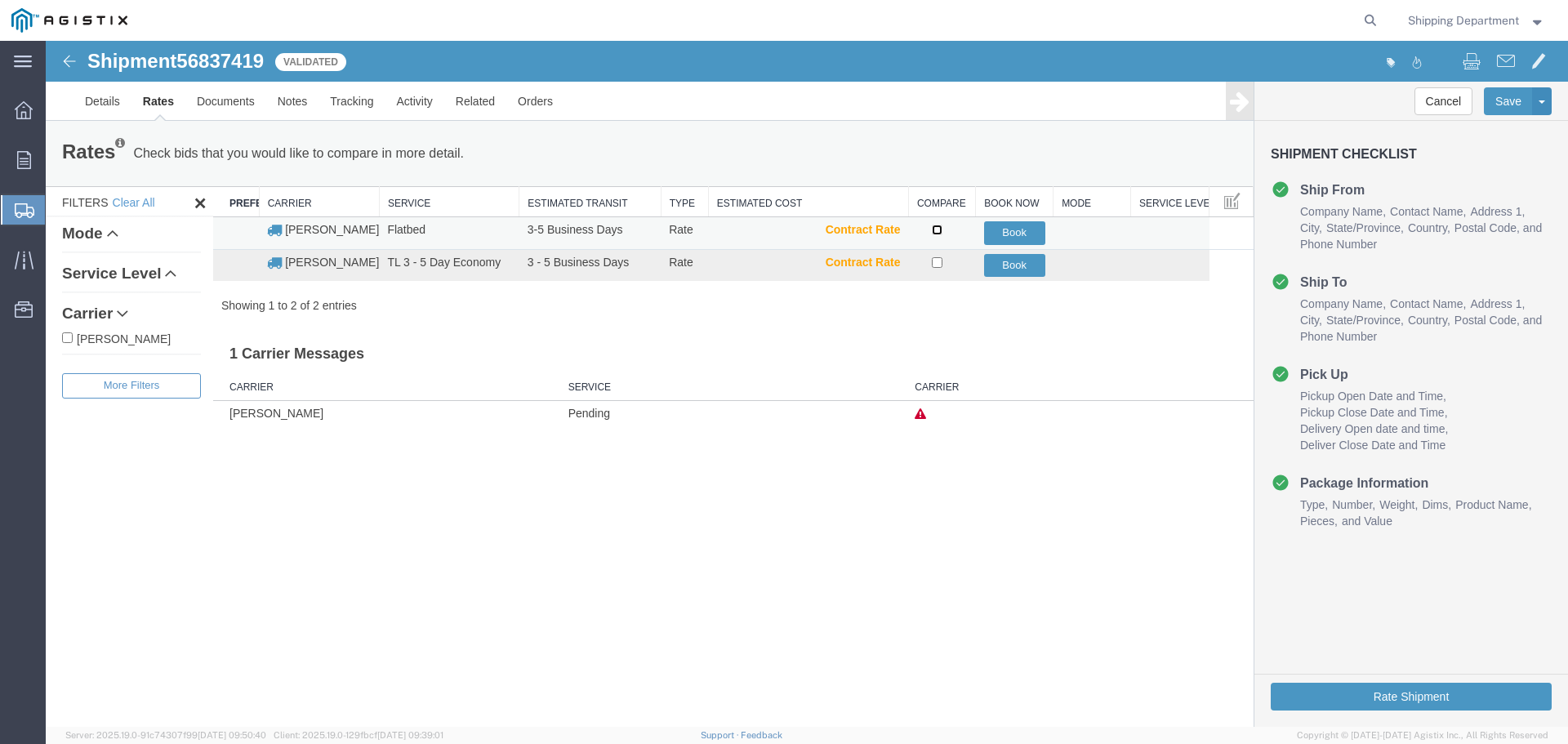
click at [933, 227] on input "checkbox" at bounding box center [936, 229] width 11 height 11
checkbox input "true"
click at [1019, 227] on button "Book" at bounding box center [1015, 233] width 61 height 24
